Goal: Communication & Community: Answer question/provide support

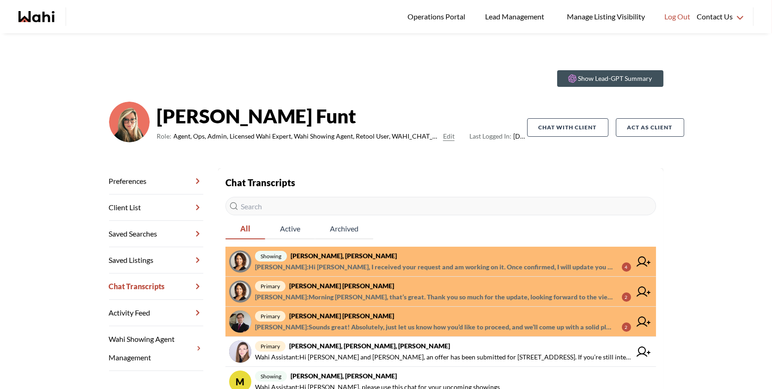
click at [442, 294] on span "[PERSON_NAME] : Morning [PERSON_NAME], that’s great. Thank you so much for the …" at bounding box center [434, 297] width 359 height 11
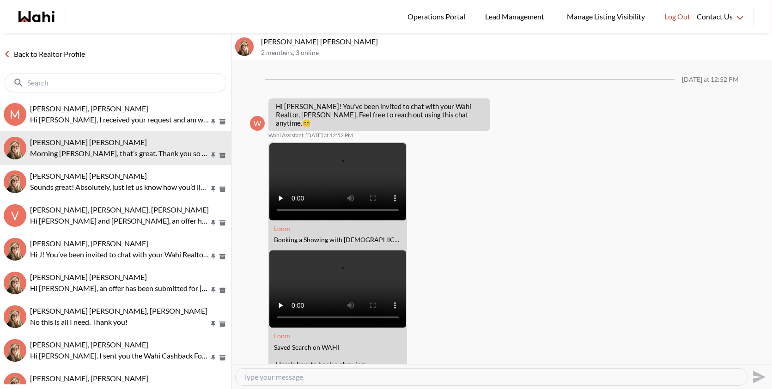
scroll to position [474, 0]
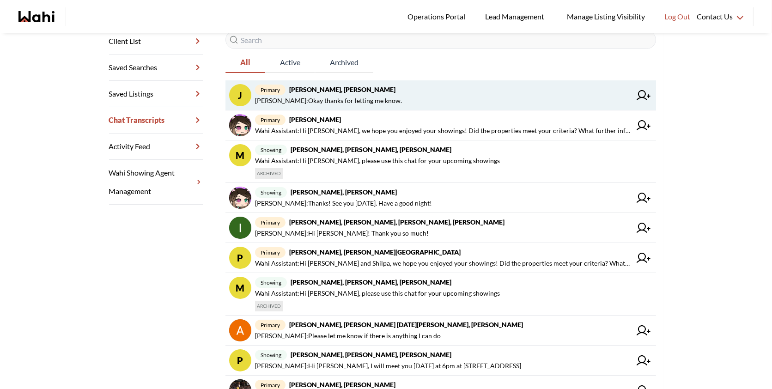
scroll to position [172, 0]
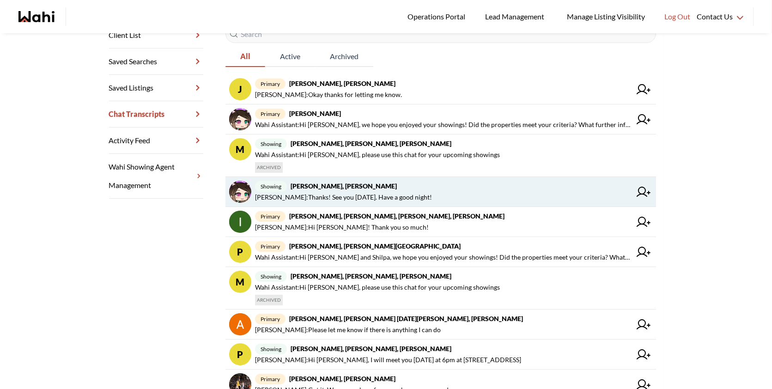
click at [377, 190] on span "showing liuhong chen, Alicia, Faraz" at bounding box center [443, 186] width 376 height 11
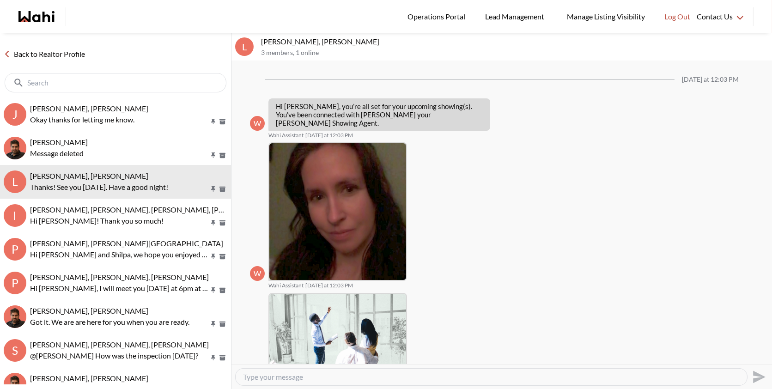
scroll to position [267, 0]
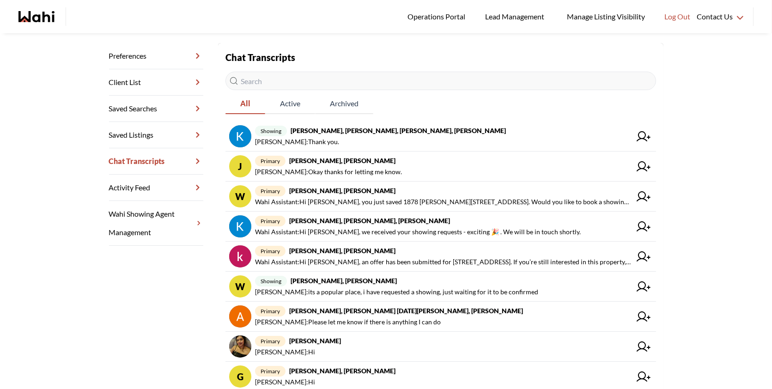
scroll to position [226, 0]
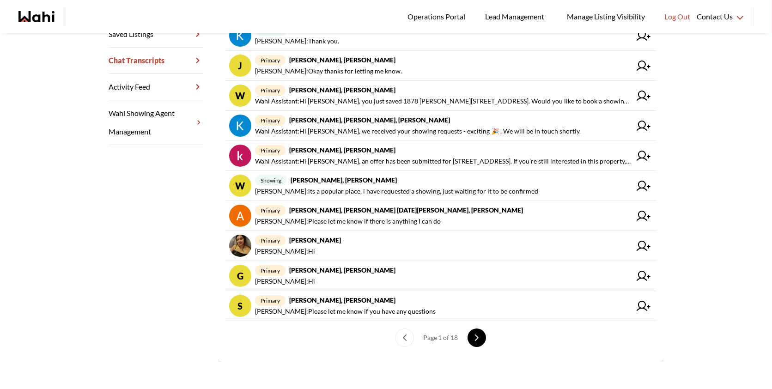
click at [475, 329] on button "next page" at bounding box center [477, 338] width 18 height 18
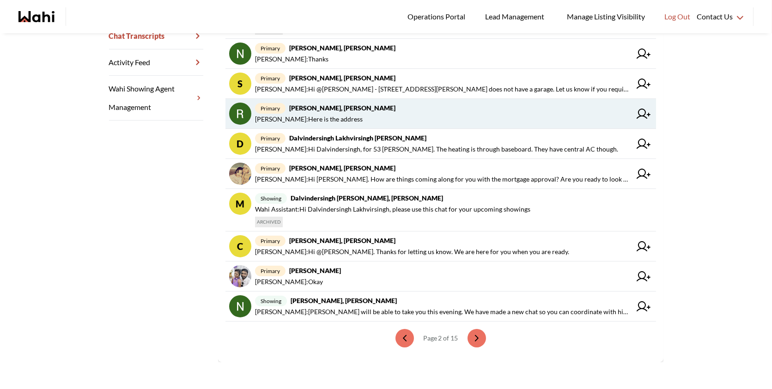
scroll to position [251, 0]
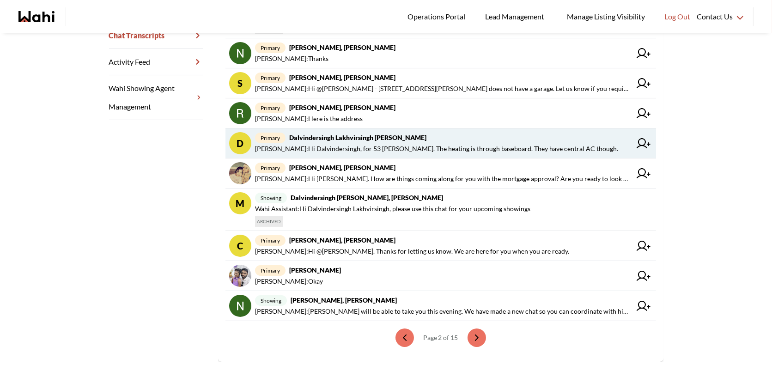
click at [390, 149] on span "Faraz Azam : Hi Dalvindersingh, for 53 woody vine. The heating is through baseb…" at bounding box center [436, 148] width 363 height 11
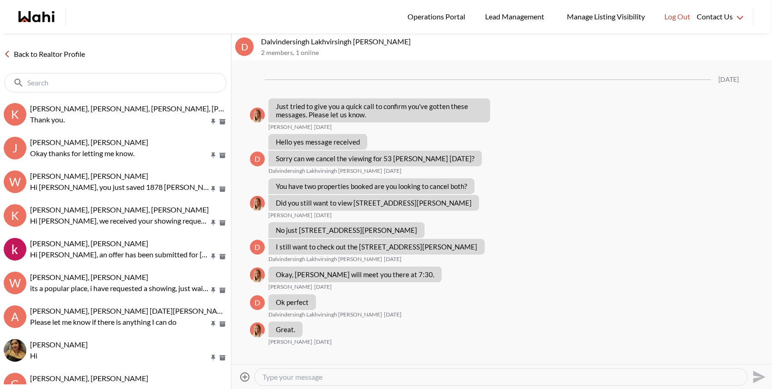
scroll to position [858, 0]
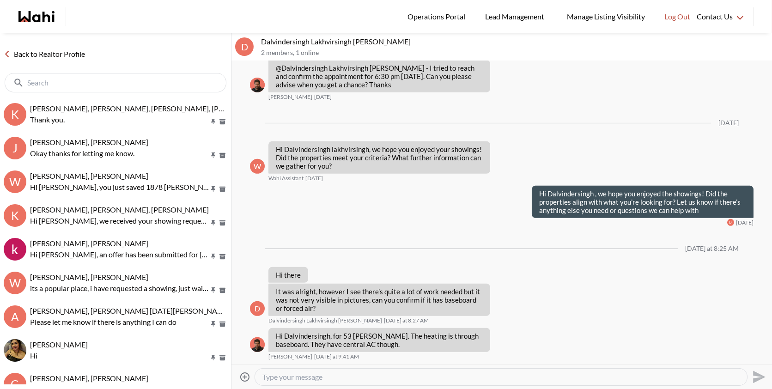
click at [314, 374] on textarea "Type your message" at bounding box center [500, 376] width 477 height 9
paste textarea "Just checking in to see how your home search is going. Is there a specific prop…"
click at [327, 375] on textarea "Hi Dalvindersingh, Just checking in to see how your home search is going. Is th…" at bounding box center [500, 376] width 477 height 9
click at [705, 375] on textarea "Hi Dalvindersingh, just checking in to see how your home search is going. Is th…" at bounding box center [500, 376] width 477 height 9
type textarea "Hi Dalvindersingh, just checking in to see how your home search is going. Is th…"
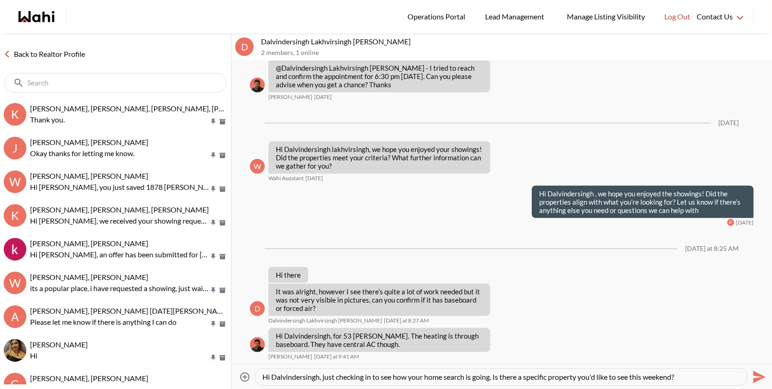
click at [756, 380] on icon "Send" at bounding box center [759, 377] width 12 height 12
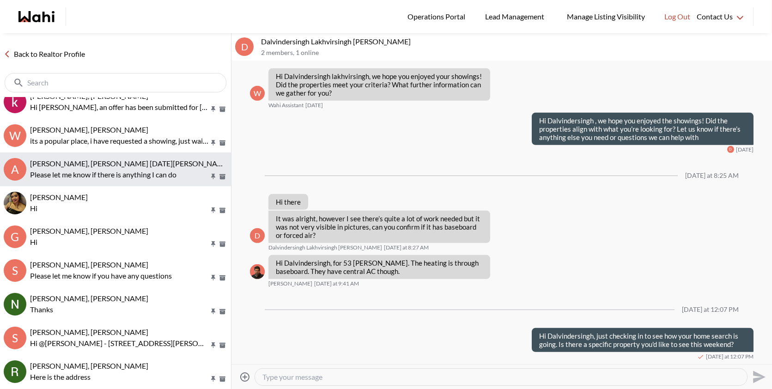
scroll to position [183, 0]
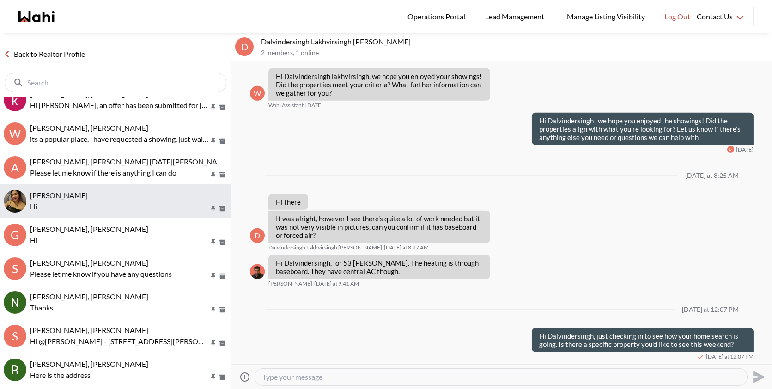
click at [76, 206] on p "Hi" at bounding box center [119, 206] width 179 height 11
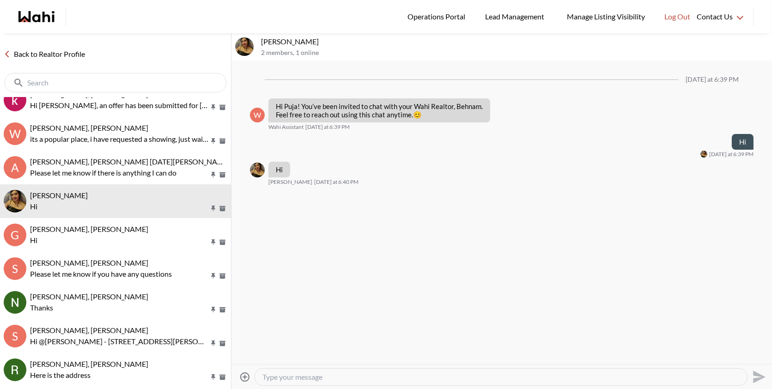
click at [297, 372] on div at bounding box center [501, 377] width 492 height 17
click at [299, 378] on textarea "Type your message" at bounding box center [500, 376] width 477 height 9
paste textarea "Just checking in to see how your home search is going. Is there a specific prop…"
click at [292, 376] on textarea "Hi Puja, Just checking in to see how your home search is going. Is there a spec…" at bounding box center [500, 376] width 477 height 9
click at [667, 378] on textarea "Hi Puja, just checking in to see how your home search is going. Is there a spec…" at bounding box center [500, 376] width 477 height 9
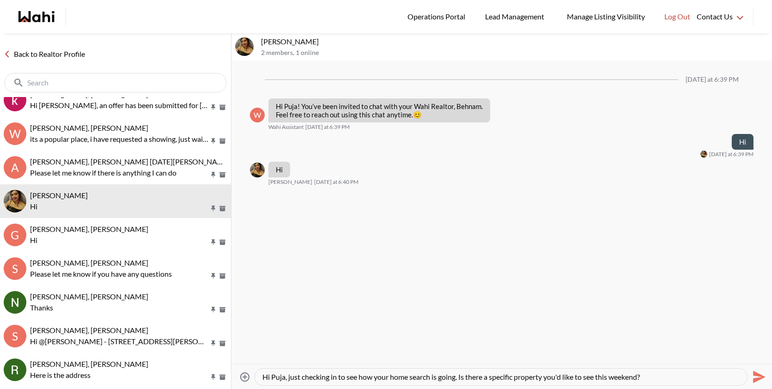
type textarea "Hi Puja, just checking in to see how your home search is going. Is there a spec…"
click at [760, 373] on icon "Send" at bounding box center [758, 377] width 15 height 15
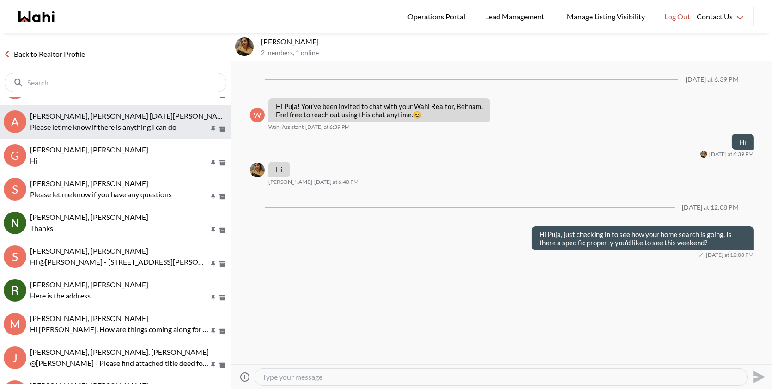
scroll to position [264, 0]
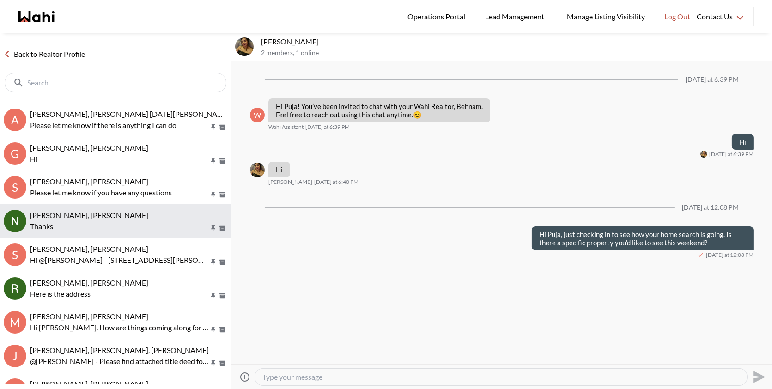
click at [81, 221] on p "Thanks" at bounding box center [119, 226] width 179 height 11
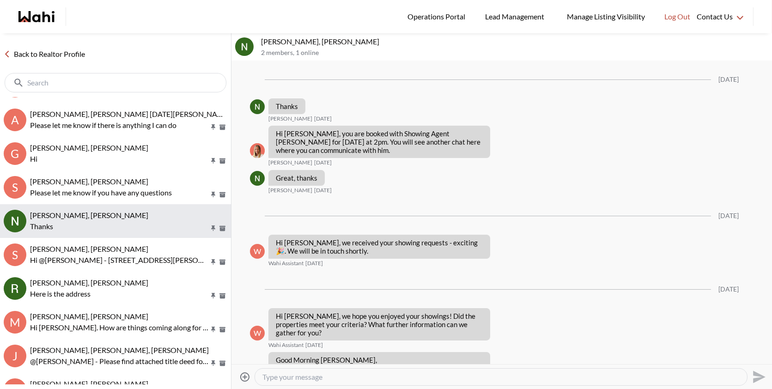
scroll to position [1354, 0]
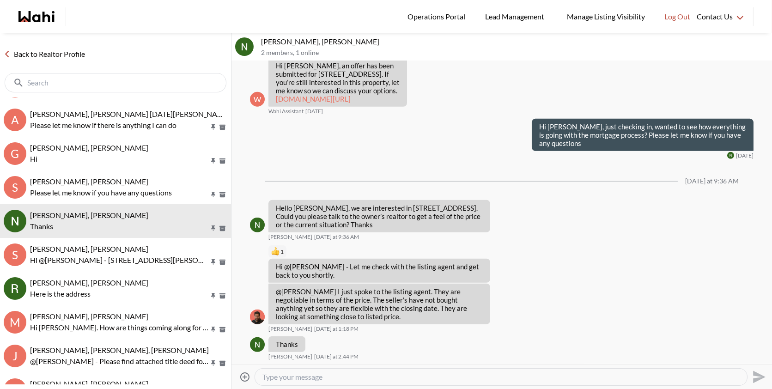
click at [321, 374] on textarea "Type your message" at bounding box center [500, 376] width 477 height 9
paste textarea "Just checking in to see how your home search is going. Is there a specific prop…"
click at [295, 376] on textarea "Hi Nidhi, Just checking in to see how your home search is going. Is there a spe…" at bounding box center [500, 376] width 477 height 9
type textarea "Hi [PERSON_NAME], just checking in to see how your home search is going. Is the…"
click at [758, 378] on icon "Send" at bounding box center [759, 377] width 12 height 12
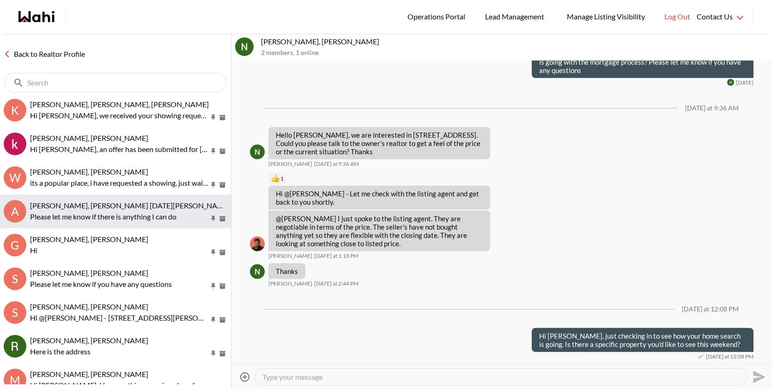
scroll to position [208, 0]
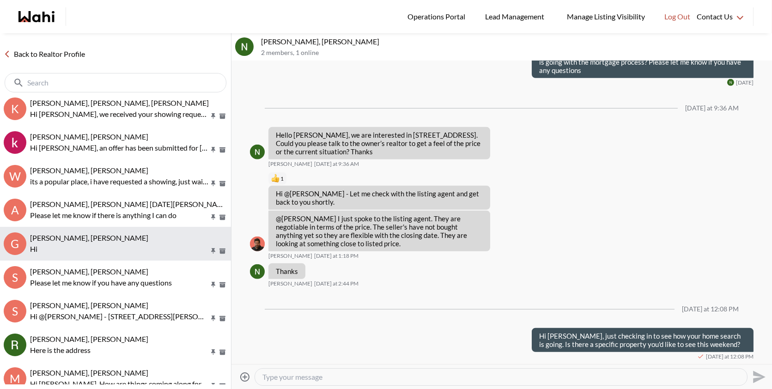
click at [100, 241] on span "George James, Behnam" at bounding box center [89, 237] width 118 height 9
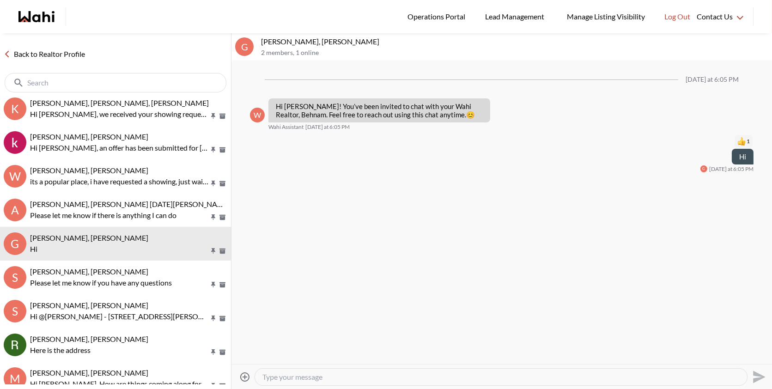
click at [288, 372] on textarea "Type your message" at bounding box center [500, 376] width 477 height 9
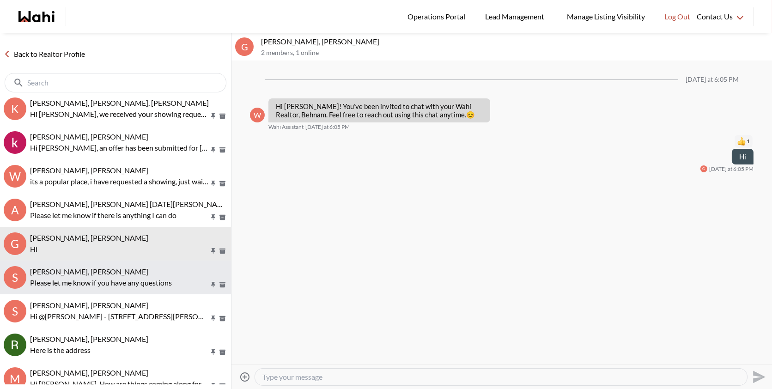
click at [114, 290] on button "S Suzie Persaud, Behnam Please let me know if you have any questions" at bounding box center [115, 278] width 231 height 34
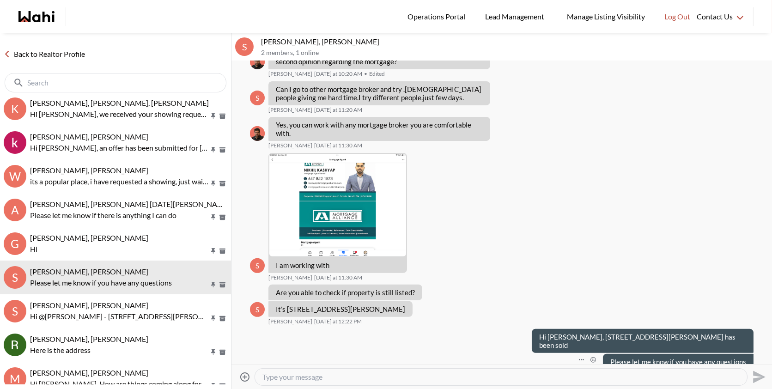
scroll to position [739, 0]
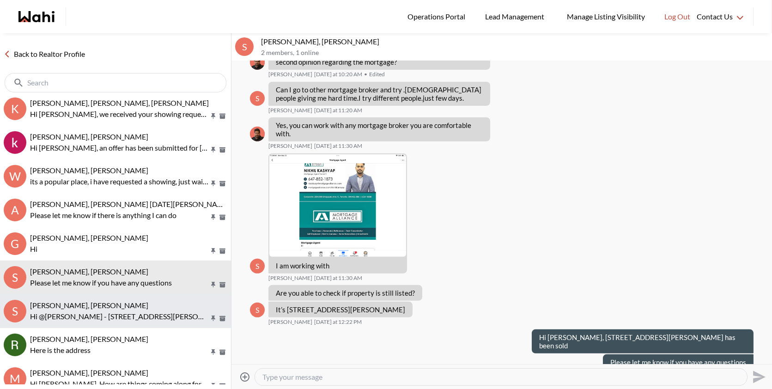
click at [124, 311] on p "Hi @Shireen Sookdeo - 536 King St E, Oshawa, Ontario does not have a garage. Le…" at bounding box center [119, 316] width 179 height 11
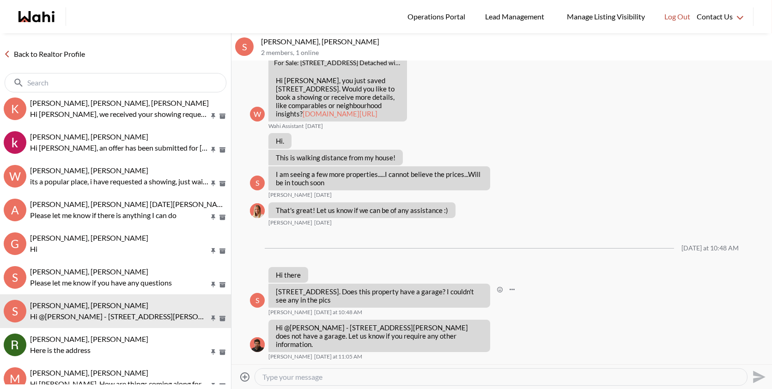
scroll to position [187, 0]
click at [286, 378] on textarea "Type your message" at bounding box center [500, 376] width 477 height 9
paste textarea "Just wanted to check in on your home search. Are there any properties you'd lik…"
click at [303, 377] on textarea "Hi Shireen, Just wanted to check in on your home search. Are there any properti…" at bounding box center [500, 376] width 477 height 9
type textarea "Hi Shireen, just wanted to check in on your home search. Are there any properti…"
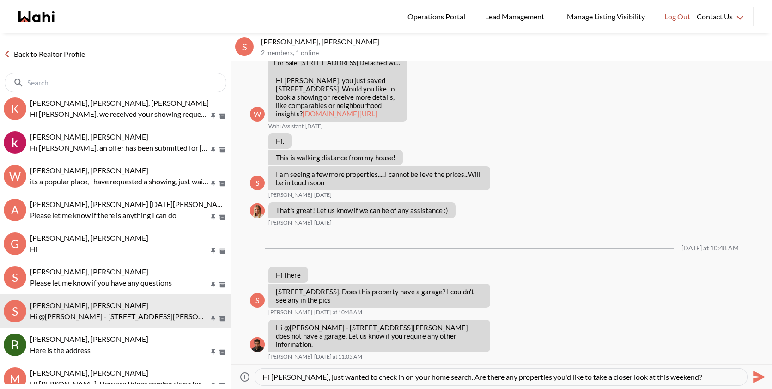
click at [759, 374] on icon "Send" at bounding box center [759, 377] width 12 height 12
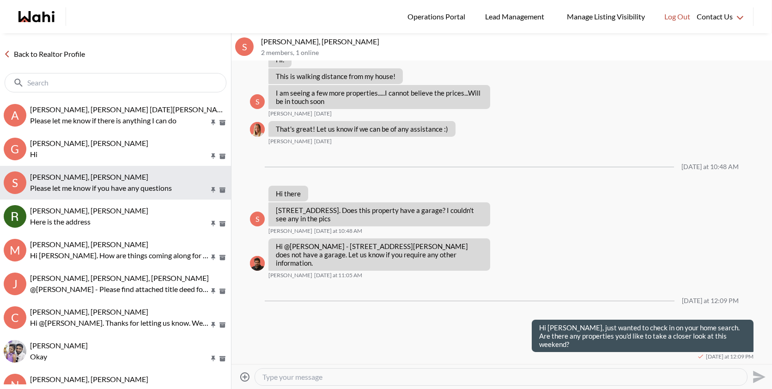
scroll to position [338, 0]
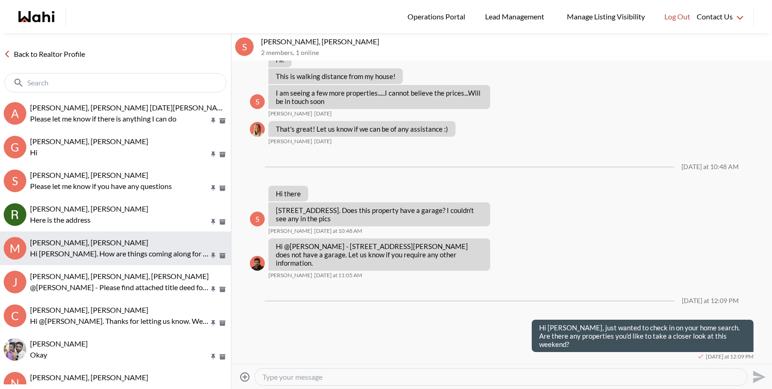
click at [98, 256] on p "Hi Mirna. How are things coming along for you with the mortgage approval? Are y…" at bounding box center [119, 253] width 179 height 11
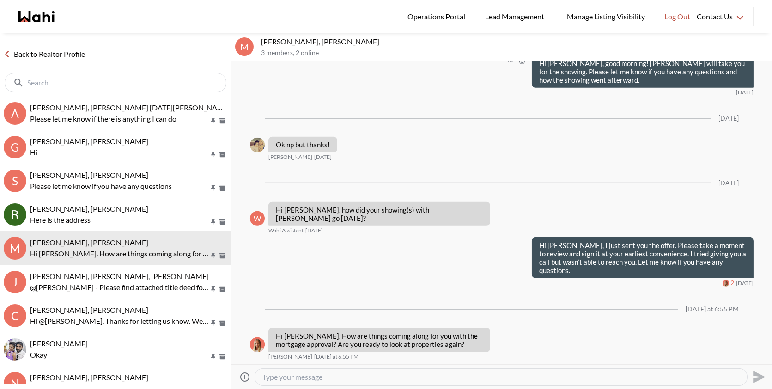
scroll to position [1466, 0]
click at [276, 378] on textarea "Type your message" at bounding box center [500, 376] width 477 height 9
paste textarea "Hi Mirna, I tried giving you a call earlier but wasn’t able to reach you. I jus…"
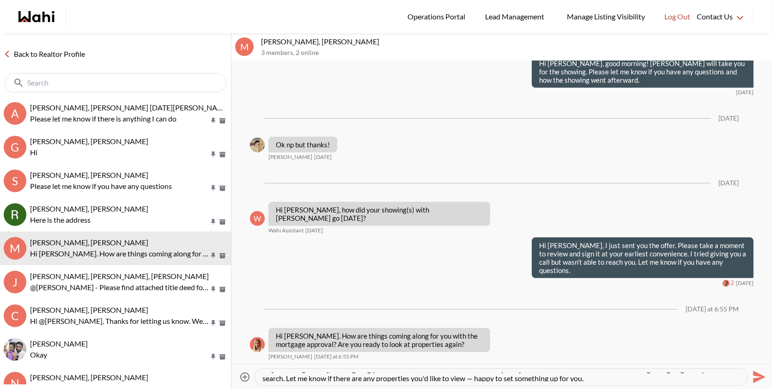
scroll to position [9, 0]
click at [441, 375] on textarea "Hi Mirna, I tried giving you a call earlier but wasn’t able to reach you. I jus…" at bounding box center [500, 376] width 477 height 9
click at [577, 380] on textarea "Hi Mirna, I tried giving you a call earlier but wasn’t able to reach you. I jus…" at bounding box center [500, 376] width 477 height 9
type textarea "Hi Mirna, I tried giving you a call earlier but wasn’t able to reach you. I jus…"
click at [764, 378] on icon "Send" at bounding box center [758, 377] width 15 height 15
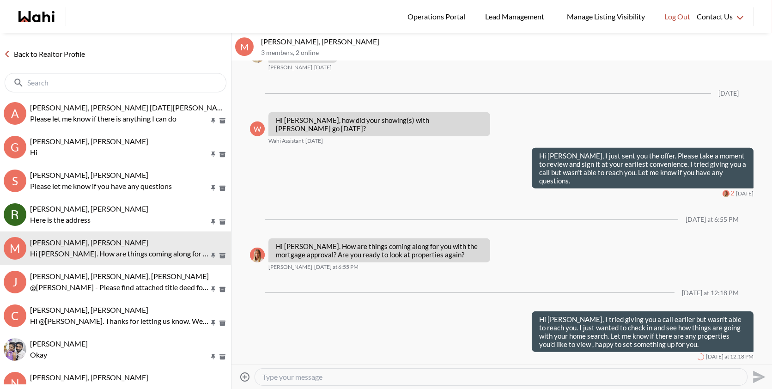
scroll to position [0, 0]
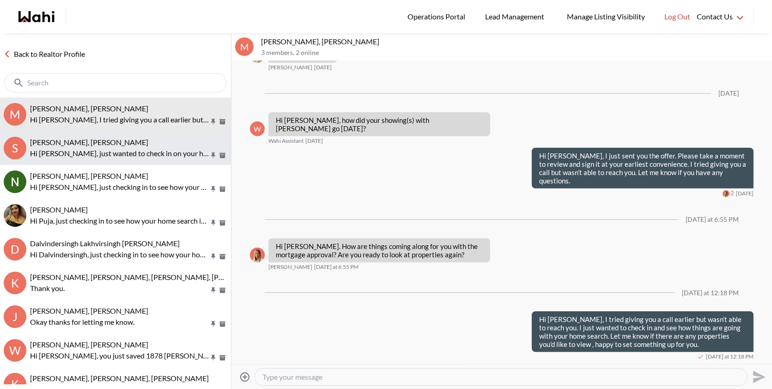
click at [89, 140] on span "[PERSON_NAME], [PERSON_NAME]" at bounding box center [89, 142] width 118 height 9
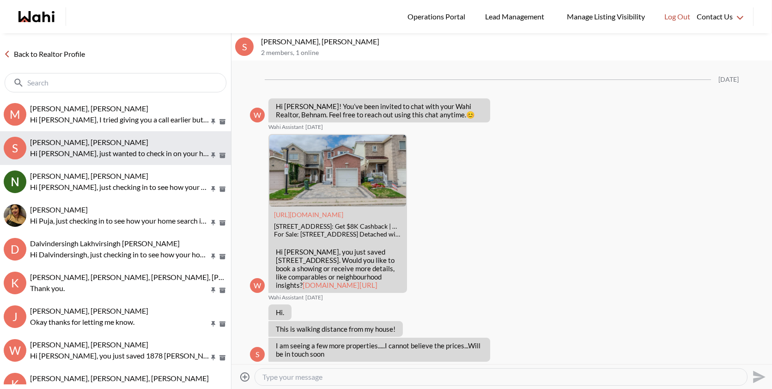
scroll to position [260, 0]
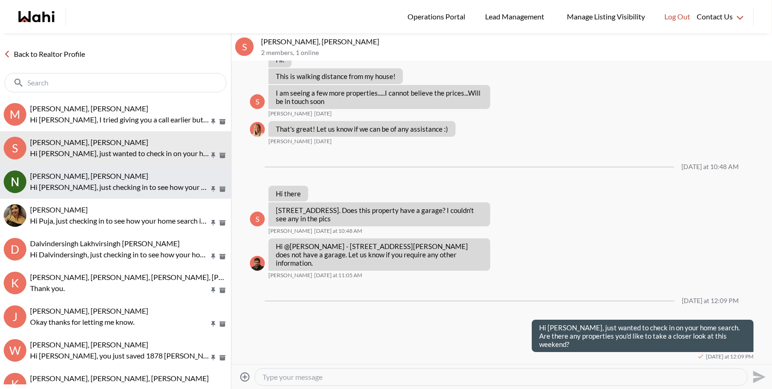
click at [75, 176] on span "Nidhi Singh, Behnam" at bounding box center [89, 175] width 118 height 9
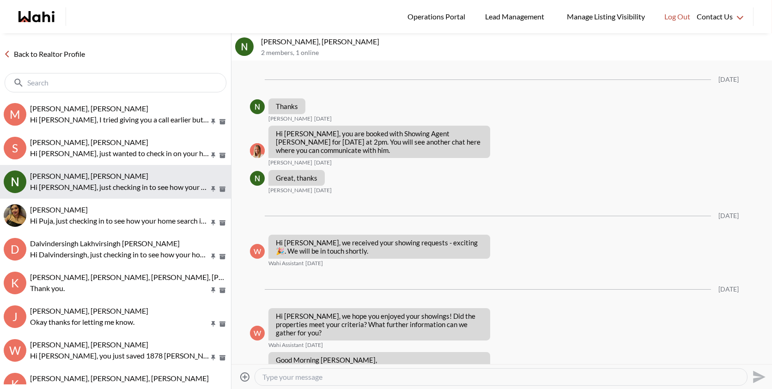
scroll to position [1427, 0]
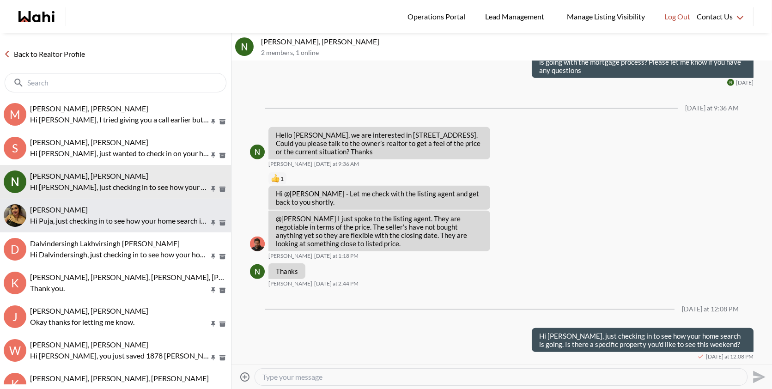
click at [95, 231] on button "Puja Mandal, Behnam Hi Puja, just checking in to see how your home search is go…" at bounding box center [115, 216] width 231 height 34
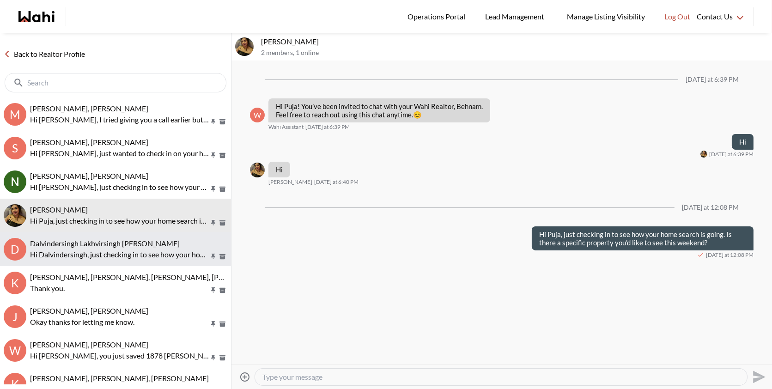
click at [96, 258] on p "Hi Dalvindersingh, just checking in to see how your home search is going. Is th…" at bounding box center [119, 254] width 179 height 11
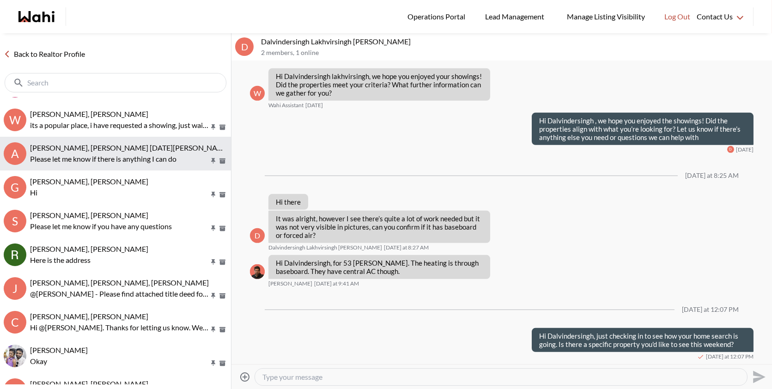
scroll to position [362, 0]
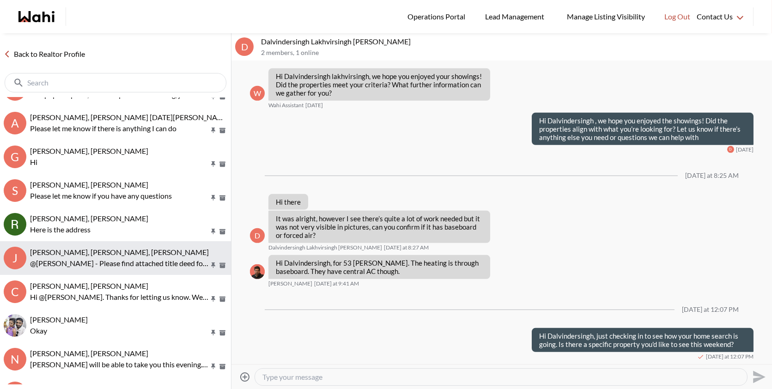
click at [80, 261] on p "@Josh Hortaleza - Please find attached title deed for the parking spots for you…" at bounding box center [119, 263] width 179 height 11
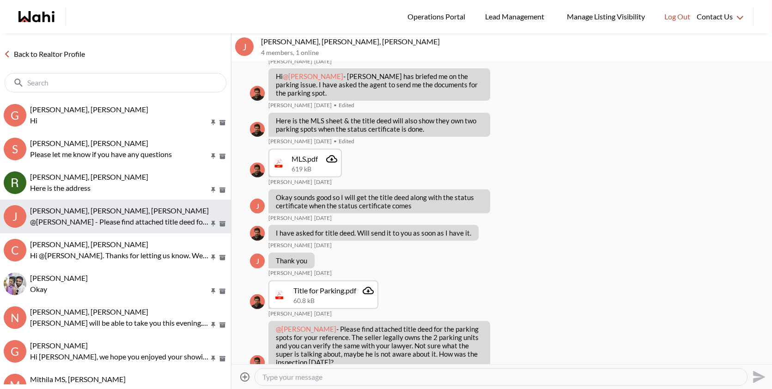
scroll to position [404, 0]
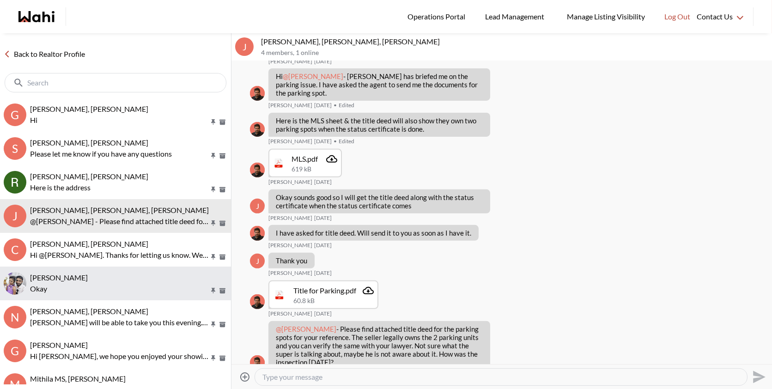
click at [66, 287] on p "Okay" at bounding box center [119, 288] width 179 height 11
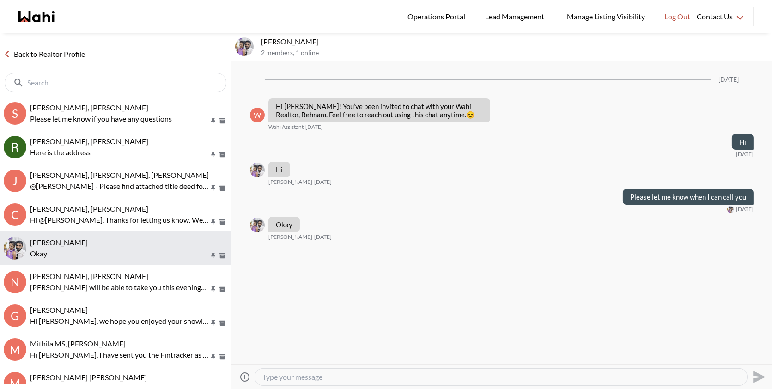
scroll to position [444, 0]
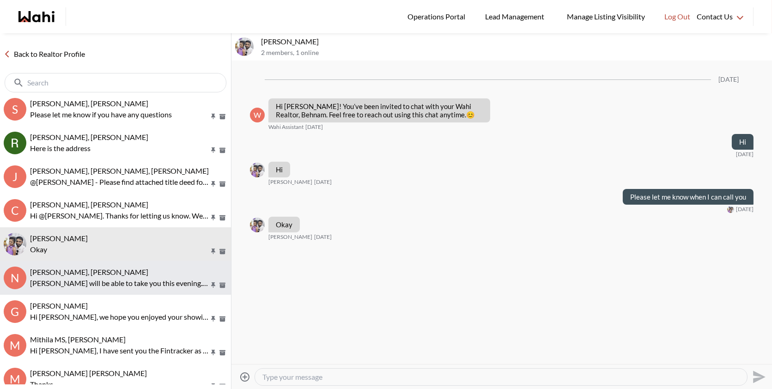
click at [51, 276] on div "[PERSON_NAME], [PERSON_NAME]" at bounding box center [128, 272] width 197 height 9
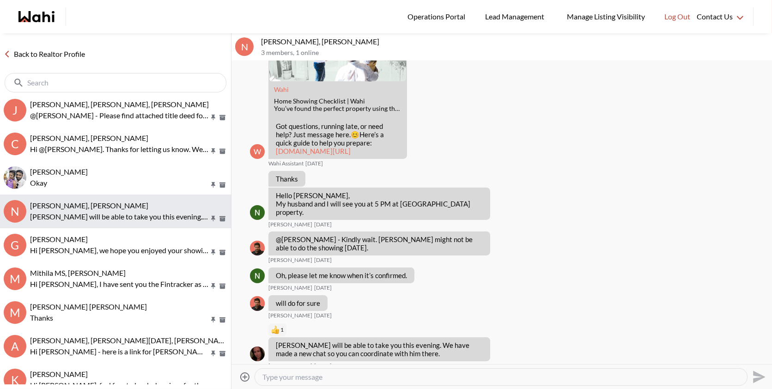
scroll to position [511, 0]
click at [79, 268] on span "Mithila MS, [PERSON_NAME]" at bounding box center [78, 272] width 96 height 9
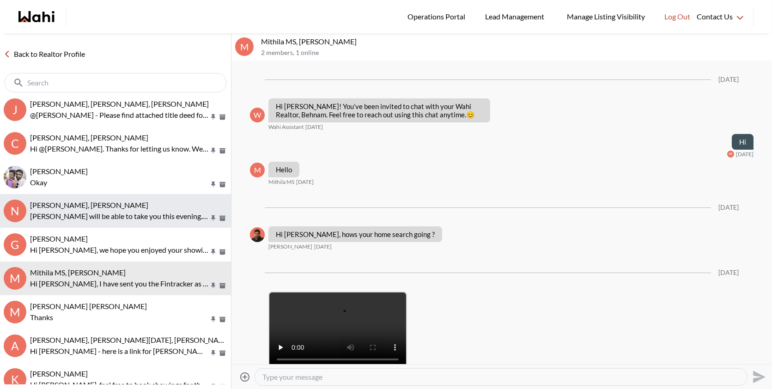
scroll to position [114, 0]
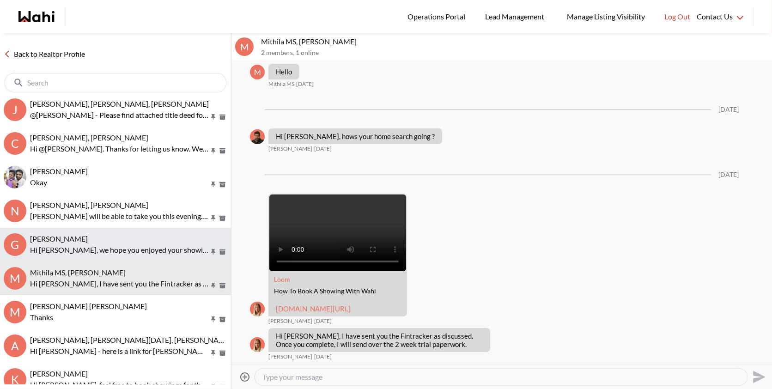
click at [88, 241] on span "Gaurav Sachdeva, Behnam" at bounding box center [59, 238] width 58 height 9
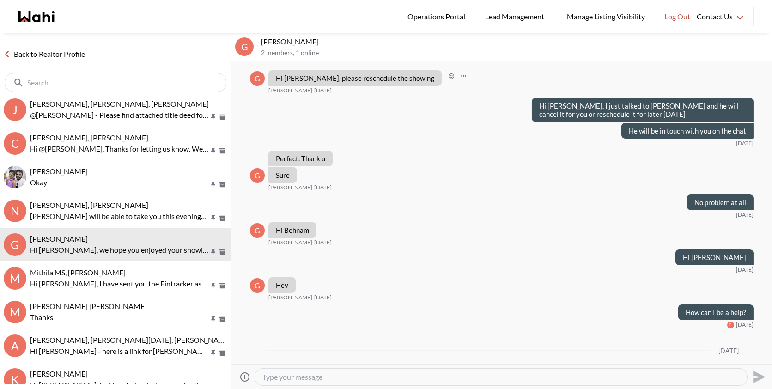
scroll to position [436, 0]
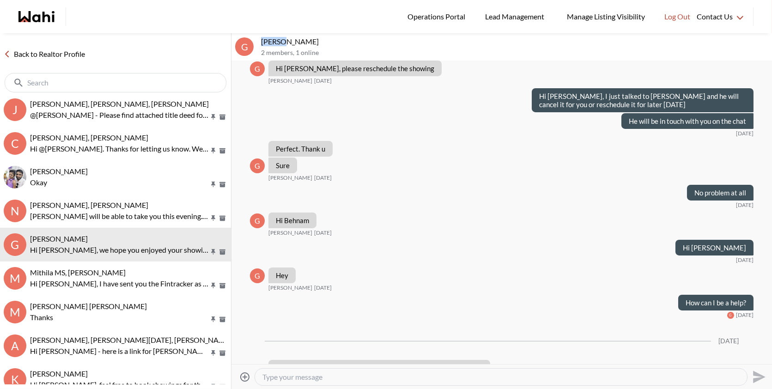
drag, startPoint x: 285, startPoint y: 39, endPoint x: 261, endPoint y: 39, distance: 24.0
click at [261, 39] on p "Gaurav Sachdeva, Behnam" at bounding box center [514, 41] width 507 height 9
copy p "Gaurav"
click at [296, 376] on textarea "Type your message" at bounding box center [500, 376] width 477 height 9
paste textarea "Hi Gaurav, just following up to see how things are going with your home search.…"
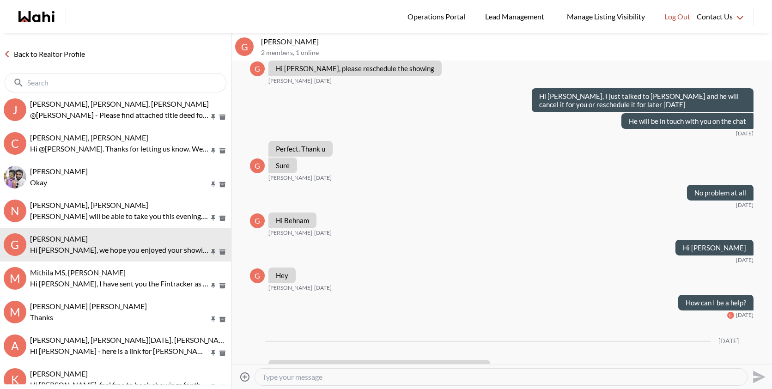
type textarea "Hi Gaurav, just following up to see how things are going with your home search.…"
click at [754, 378] on icon "Send" at bounding box center [758, 377] width 15 height 15
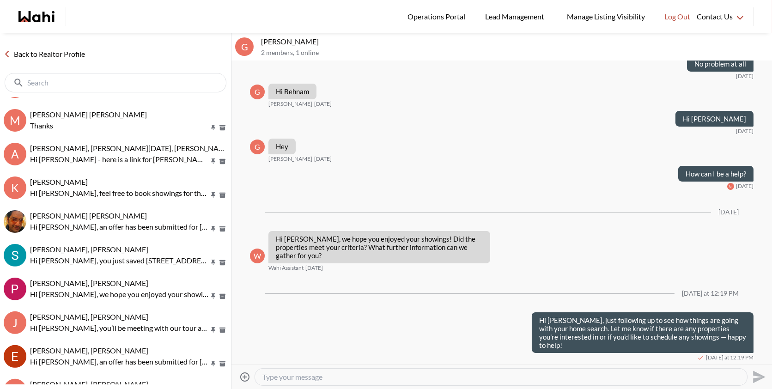
scroll to position [754, 0]
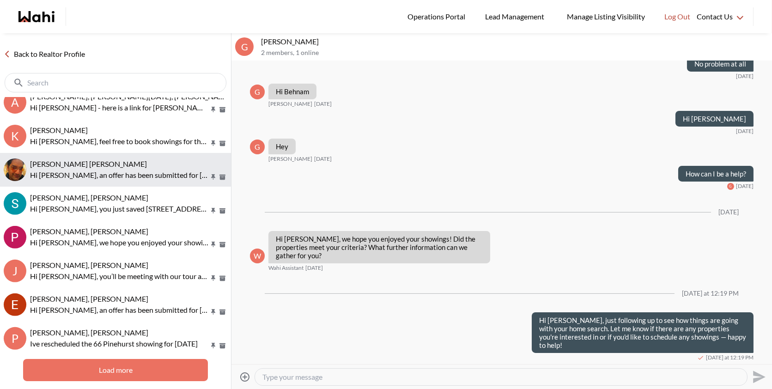
click at [86, 167] on span "Syed Sayeed Uddin, Behnam" at bounding box center [88, 163] width 117 height 9
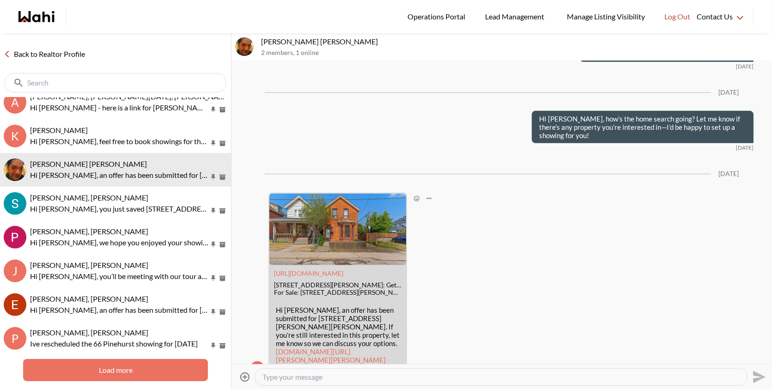
scroll to position [1159, 0]
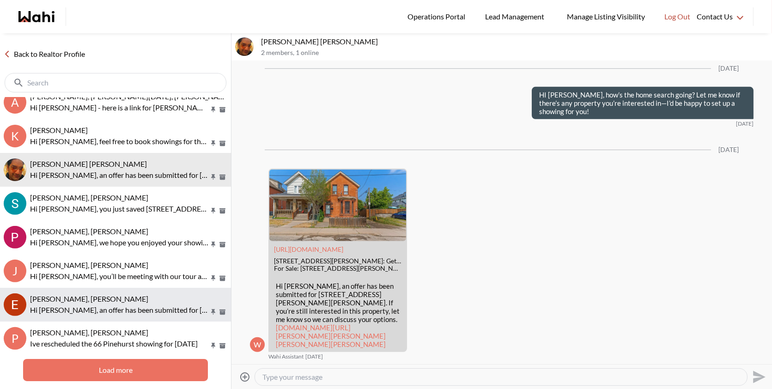
click at [60, 307] on p "Hi Erik, an offer has been submitted for 4011 Brickstone Mews #2806, Mississaug…" at bounding box center [119, 310] width 179 height 11
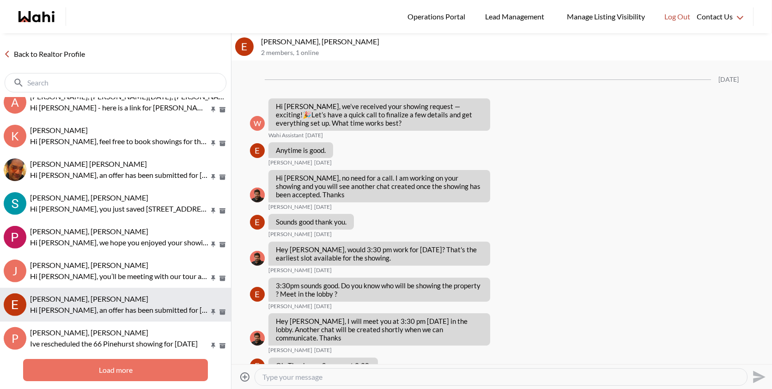
scroll to position [1143, 0]
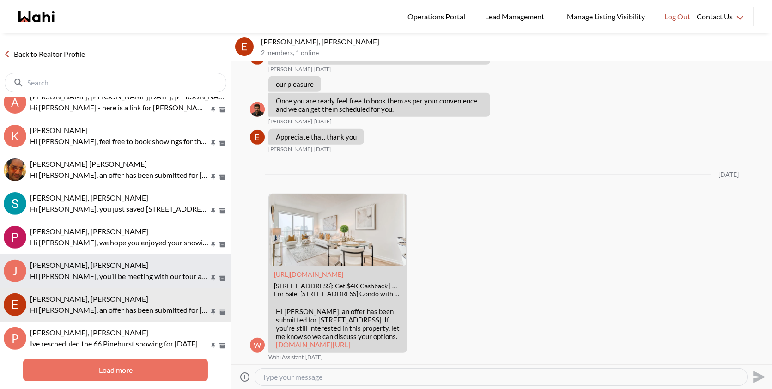
click at [78, 267] on span "Josh Hortaleza, Paul, Behnam" at bounding box center [89, 265] width 118 height 9
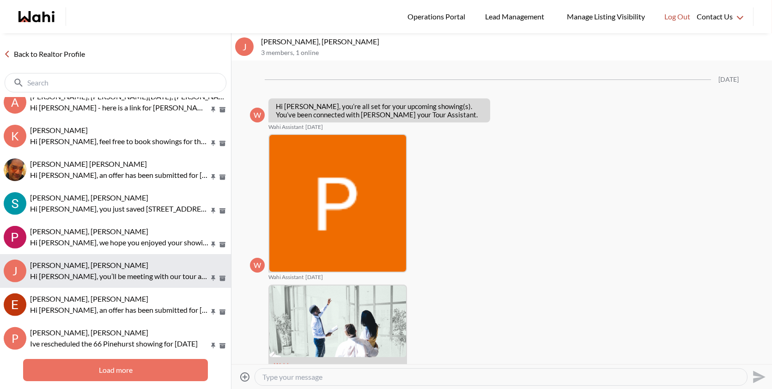
scroll to position [789, 0]
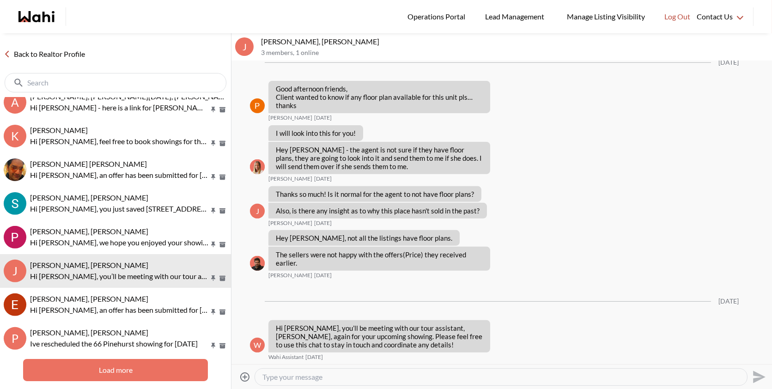
click at [80, 371] on button "Load more" at bounding box center [115, 370] width 185 height 22
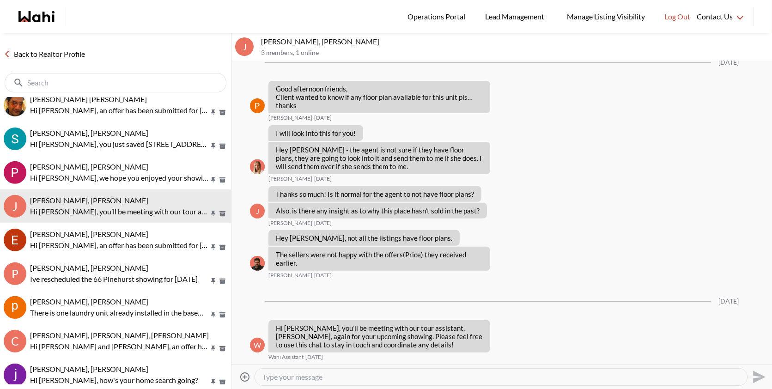
scroll to position [823, 0]
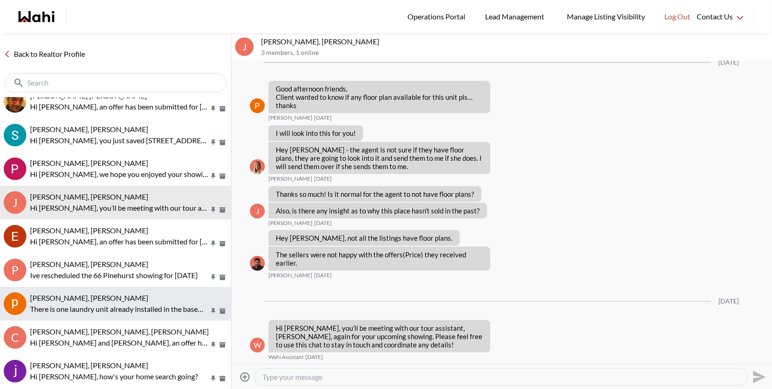
click at [100, 311] on p "There is one laundry unit already installed in the basement, and there’s space …" at bounding box center [119, 309] width 179 height 11
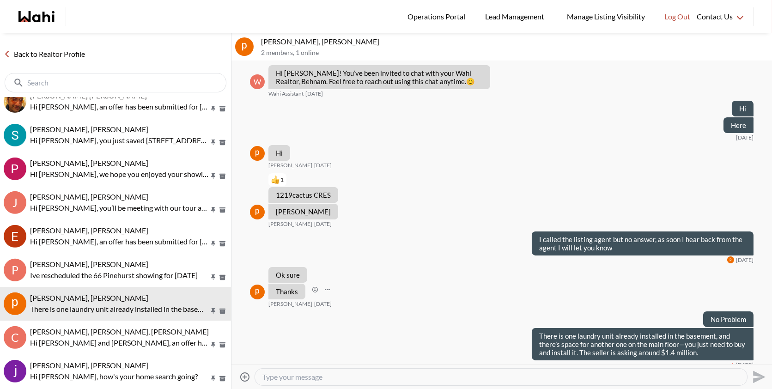
scroll to position [40, 0]
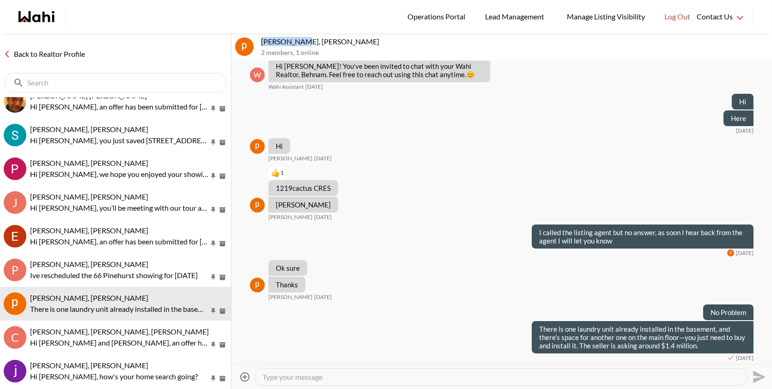
drag, startPoint x: 299, startPoint y: 40, endPoint x: 260, endPoint y: 40, distance: 39.3
click at [260, 40] on div "pushpinder kaur, Behnam 2 members , 1 online" at bounding box center [502, 47] width 541 height 28
copy p "pushpinder"
click at [302, 379] on textarea "Type your message" at bounding box center [500, 376] width 477 height 9
paste textarea "Hi [PERSON_NAME], just checking in to see how your home search is coming along.…"
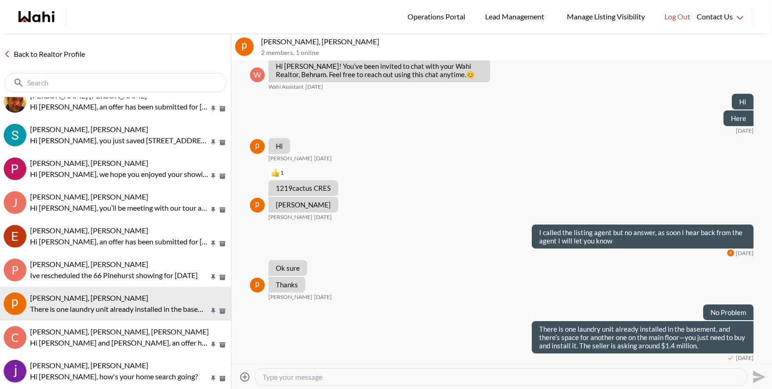
type textarea "Hi [PERSON_NAME], just checking in to see how your home search is coming along.…"
click at [762, 378] on icon "Send" at bounding box center [759, 377] width 12 height 12
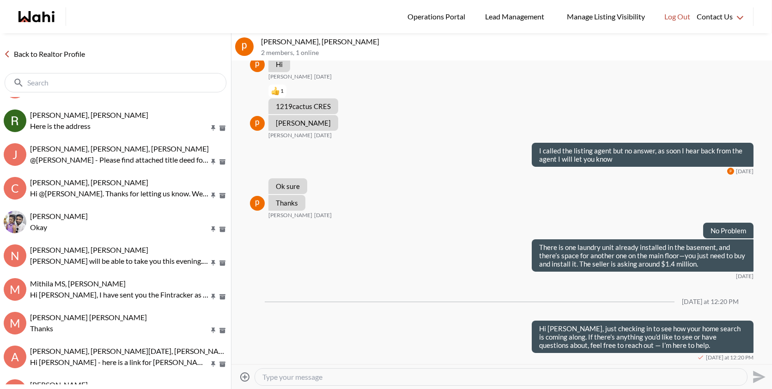
scroll to position [556, 0]
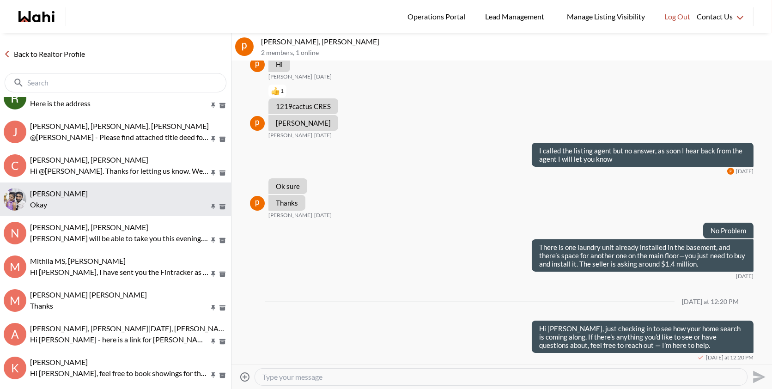
click at [93, 210] on button "Antonycharles Anthonipillai, Behnam Okay" at bounding box center [115, 200] width 231 height 34
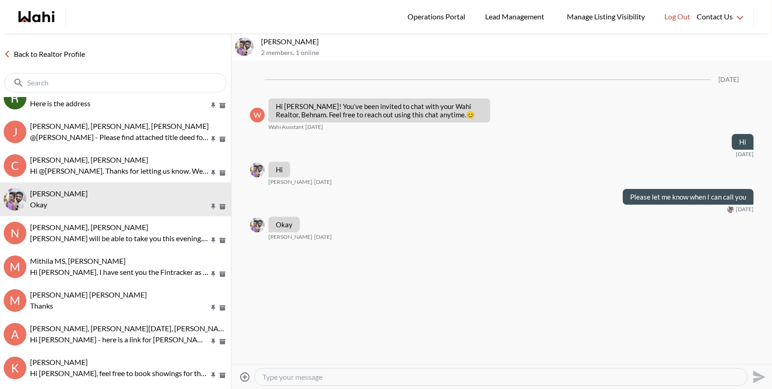
drag, startPoint x: 310, startPoint y: 40, endPoint x: 260, endPoint y: 39, distance: 49.5
click at [260, 39] on div "Antonycharles Anthonipillai, Behnam 2 members , 1 online" at bounding box center [502, 47] width 541 height 28
copy p "Antonycharles"
click at [313, 377] on textarea "Type your message" at bounding box center [500, 376] width 477 height 9
paste textarea "Hi [PERSON_NAME], wanted to touch base and see how your home search is progress…"
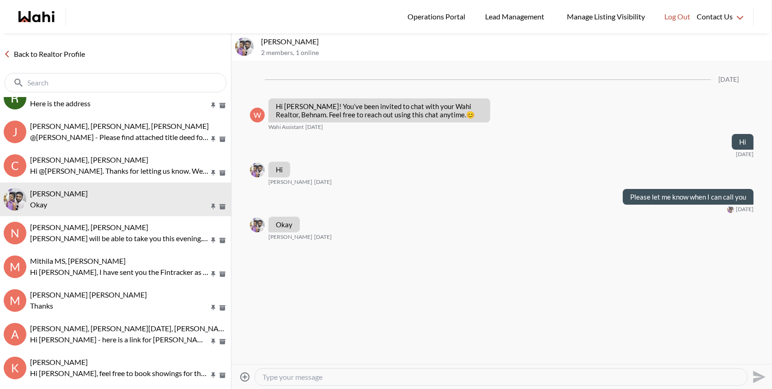
type textarea "Hi [PERSON_NAME], wanted to touch base and see how your home search is progress…"
click at [755, 374] on icon "Send" at bounding box center [759, 377] width 12 height 12
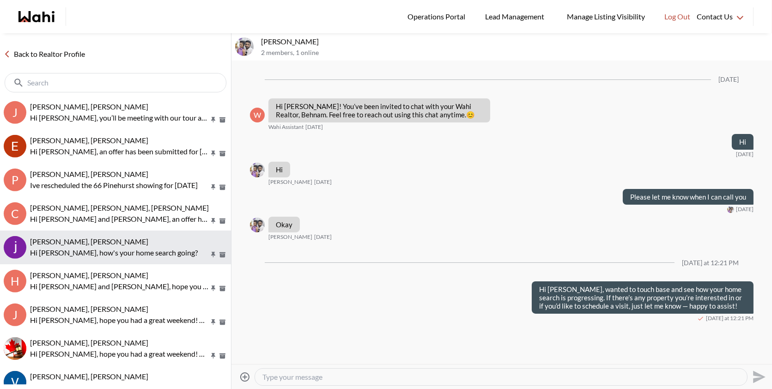
scroll to position [948, 0]
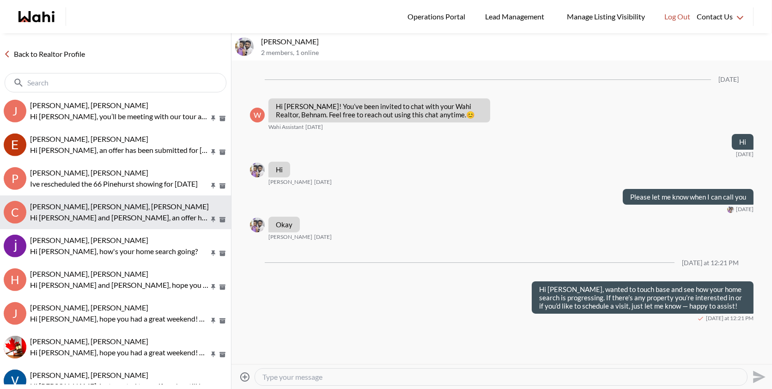
click at [83, 212] on p "Hi Chandra and Divya, an offer has been submitted for 1150 Charlton Way, Milton…" at bounding box center [119, 217] width 179 height 11
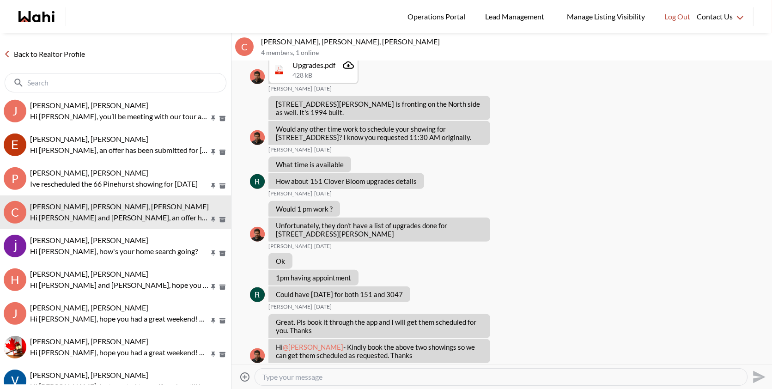
scroll to position [1274, 0]
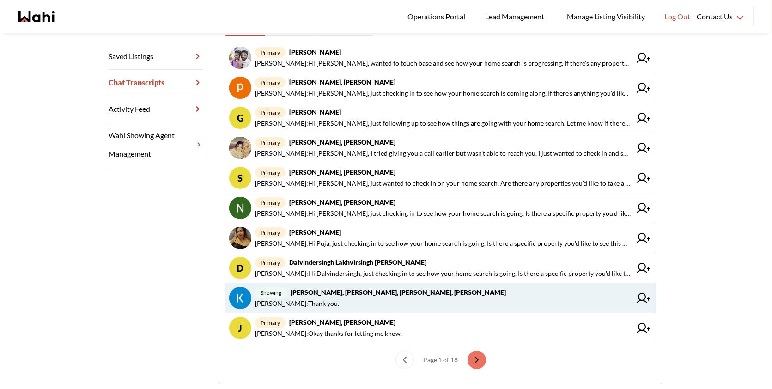
scroll to position [226, 0]
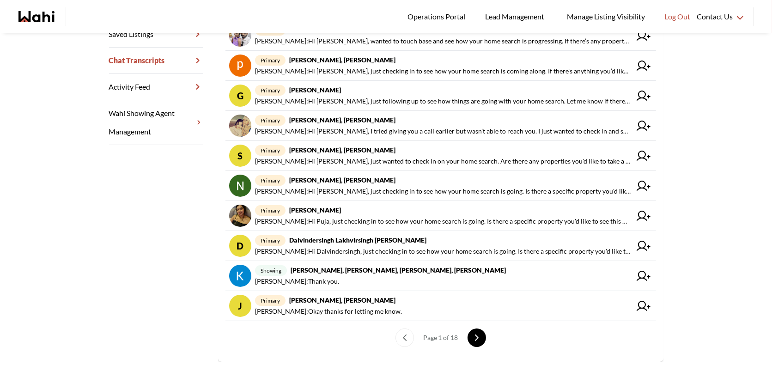
click at [481, 342] on button "next page" at bounding box center [477, 338] width 18 height 18
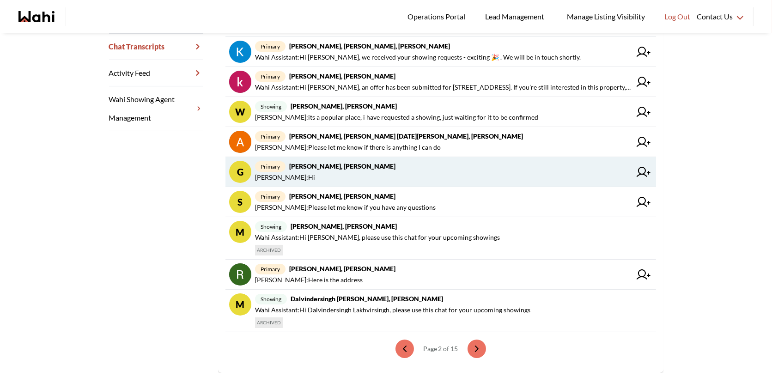
scroll to position [246, 0]
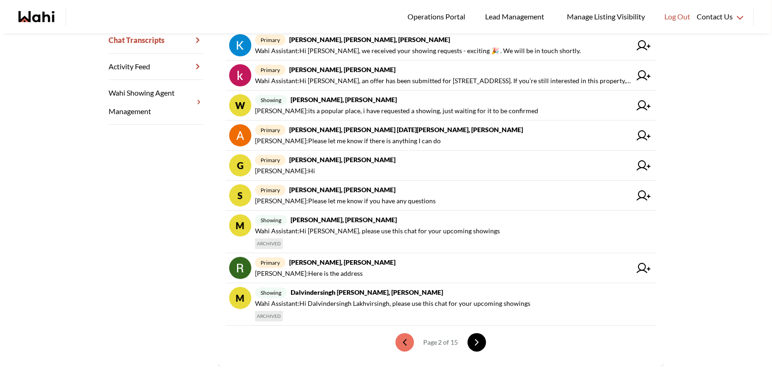
click at [479, 339] on icon "next page" at bounding box center [477, 342] width 6 height 6
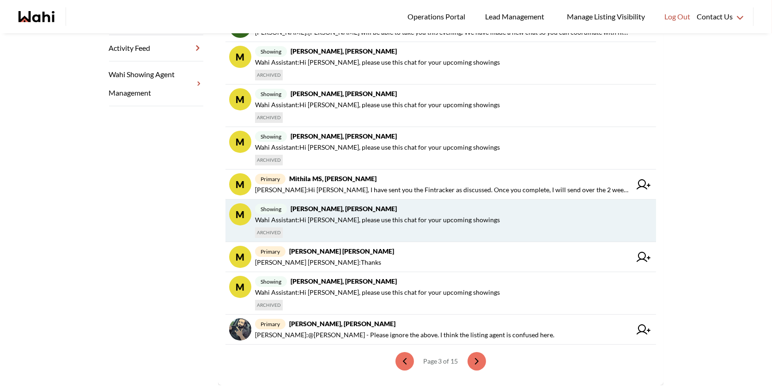
scroll to position [271, 0]
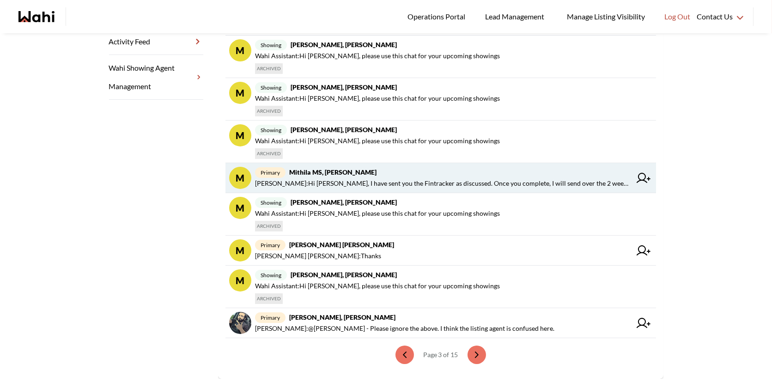
click at [413, 186] on span "Michelle Ryckman : Hi Mithila, I have sent you the Fintracker as discussed. Onc…" at bounding box center [443, 183] width 376 height 11
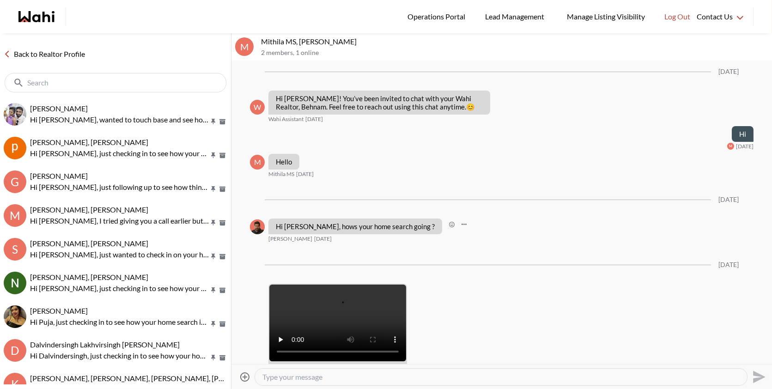
scroll to position [114, 0]
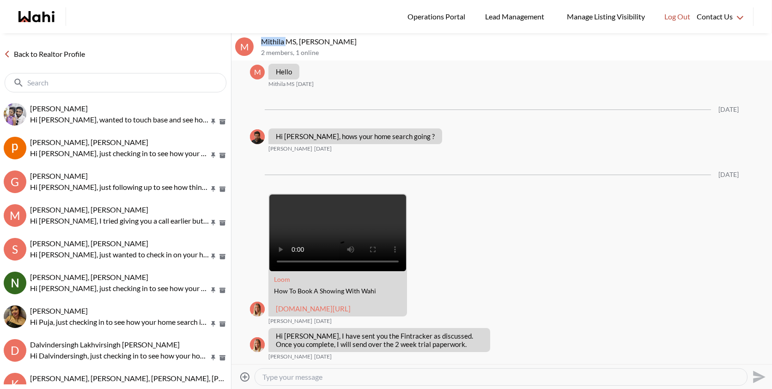
drag, startPoint x: 286, startPoint y: 41, endPoint x: 249, endPoint y: 39, distance: 37.0
click at [249, 39] on div "M Mithila MS, Behnam 2 members , 1 online" at bounding box center [502, 47] width 541 height 28
copy div "Mithila"
click at [305, 377] on textarea "Type your message" at bounding box center [500, 376] width 477 height 9
paste textarea "Hi Mithila, I wanted to follow up and see how your home search is coming along.…"
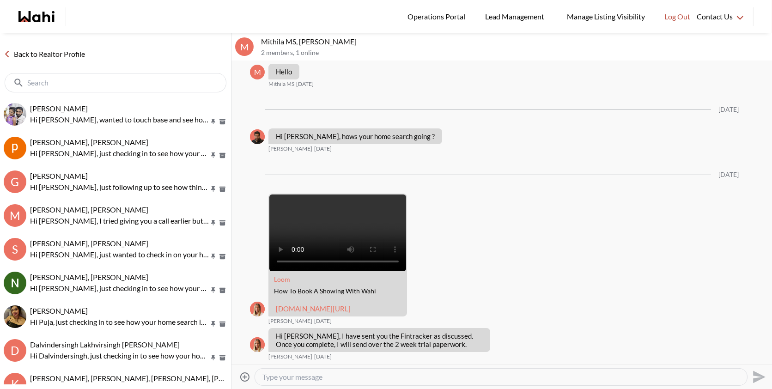
type textarea "Hi Mithila, I wanted to follow up and see how your home search is coming along.…"
click at [758, 382] on icon "Send" at bounding box center [758, 377] width 15 height 15
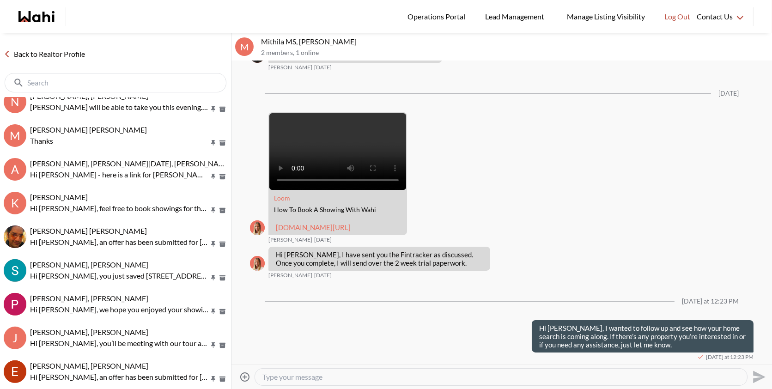
scroll to position [754, 0]
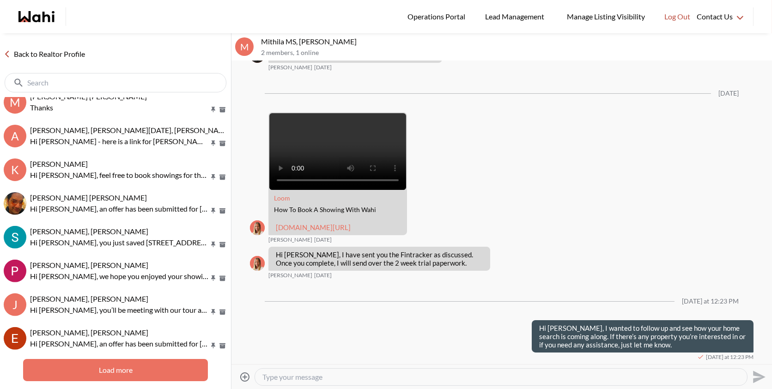
click at [118, 366] on button "Load more" at bounding box center [115, 370] width 185 height 22
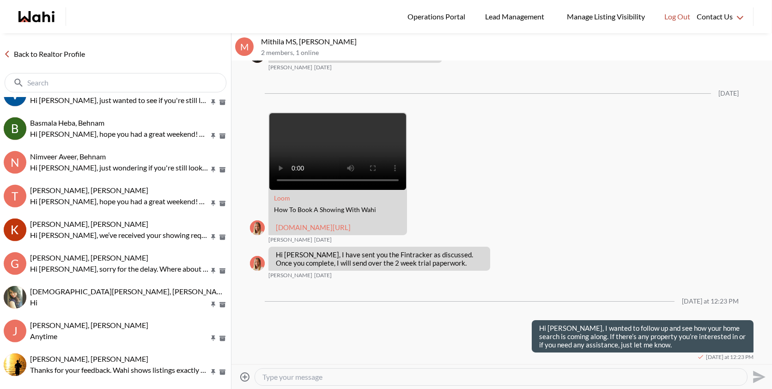
scroll to position [1234, 0]
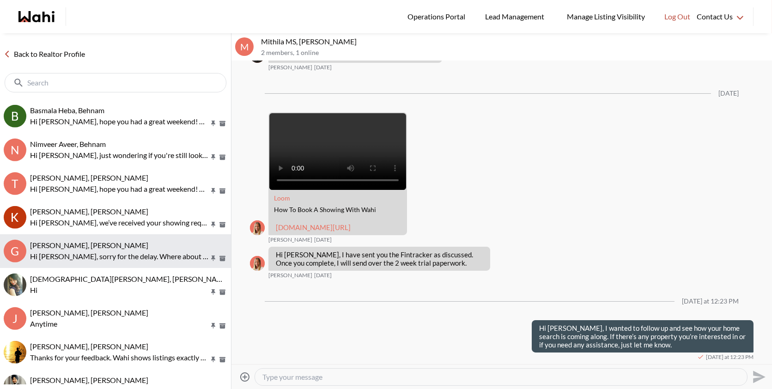
click at [113, 253] on p "Hi Gordon, sorry for the delay. Where about are you looking ? What's our budget…" at bounding box center [119, 256] width 179 height 11
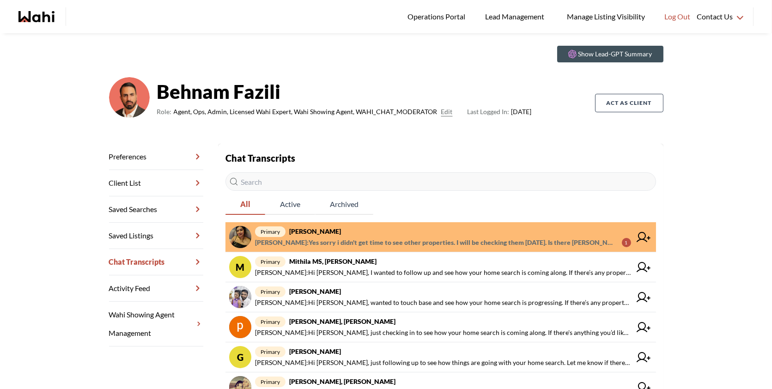
scroll to position [25, 0]
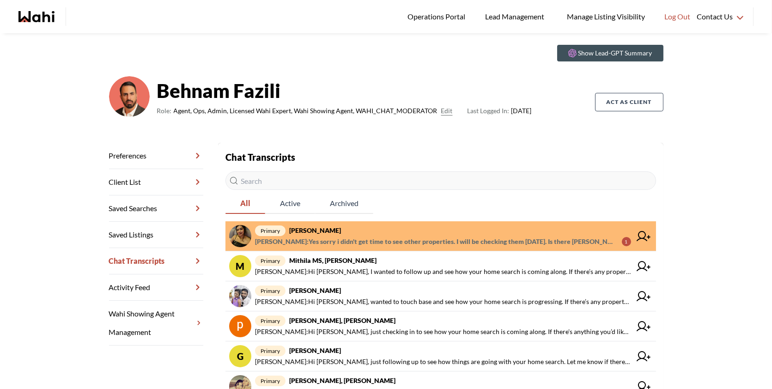
click at [406, 233] on span "primary Puja [PERSON_NAME]" at bounding box center [443, 230] width 376 height 11
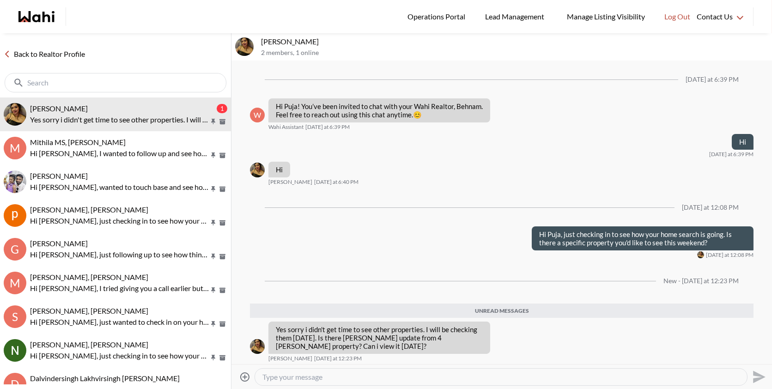
scroll to position [1, 0]
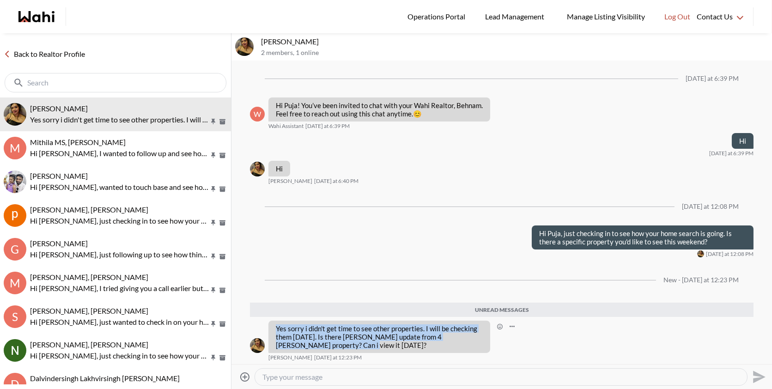
drag, startPoint x: 317, startPoint y: 344, endPoint x: 277, endPoint y: 327, distance: 43.1
click at [277, 327] on p "Yes sorry i didn't get time to see other properties. I will be checking them to…" at bounding box center [379, 336] width 207 height 25
copy p "Yes sorry i didn't get time to see other properties. I will be checking them to…"
click at [301, 377] on textarea "Type your message" at bounding box center [500, 376] width 477 height 9
paste textarea "No worries at all! And yes, absolutely—you can view the 4 Glen property on Satu…"
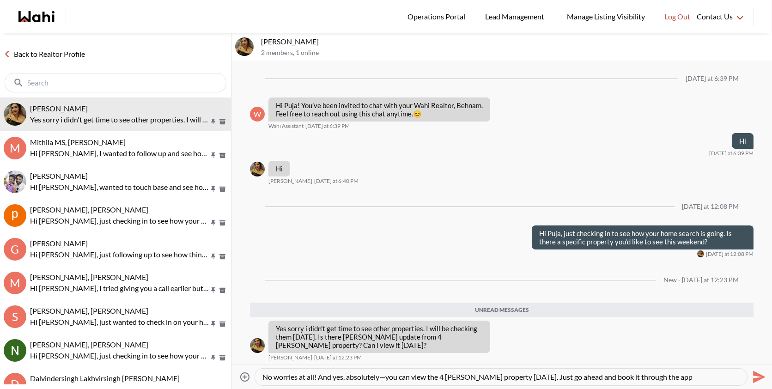
click at [387, 377] on textarea "No worries at all! And yes, absolutely—you can view the 4 Glen property on Satu…" at bounding box center [500, 376] width 477 height 9
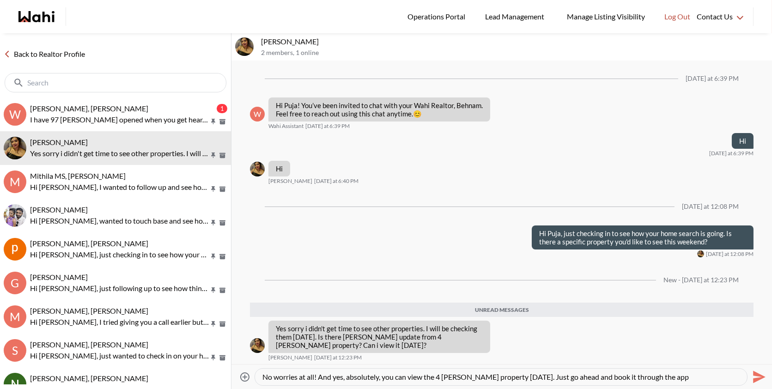
type textarea "No worries at all! And yes, absolutely, you can view the 4 Glen property on Sat…"
click at [759, 375] on icon "Send" at bounding box center [759, 377] width 12 height 12
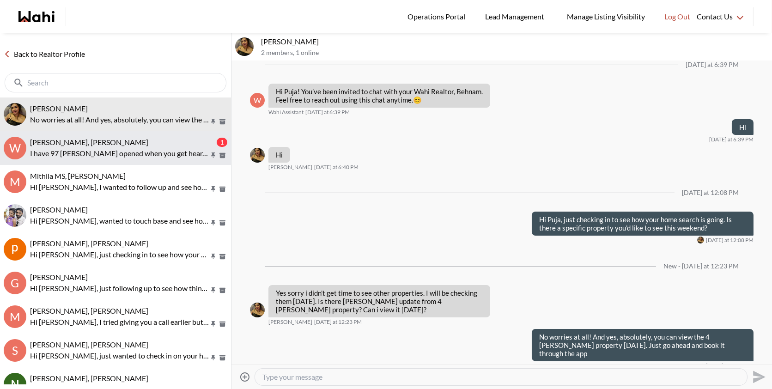
click at [164, 159] on button "W Weaam Hassan, Alicia, Behnam 1 I have 97 Rodgers opened when you get hear. I …" at bounding box center [115, 148] width 231 height 34
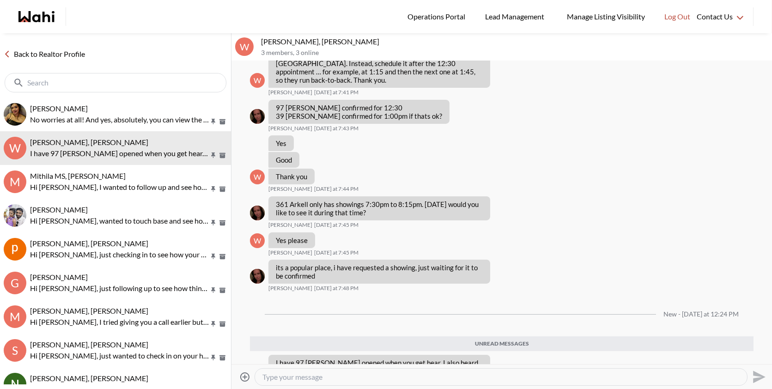
scroll to position [506, 0]
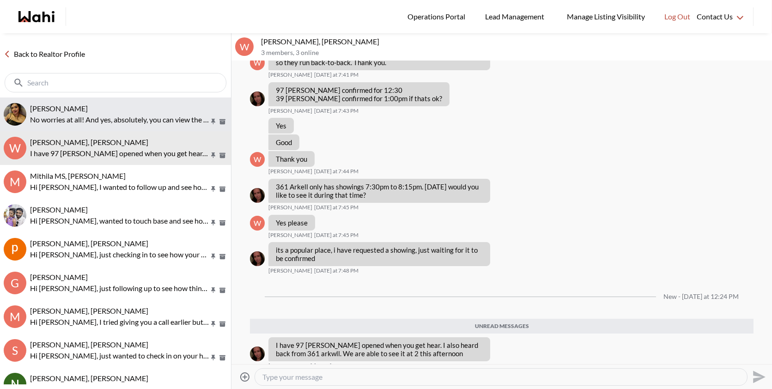
click at [122, 114] on p "No worries at all! And yes, absolutely, you can view the 4 Glen property on Sat…" at bounding box center [119, 119] width 179 height 11
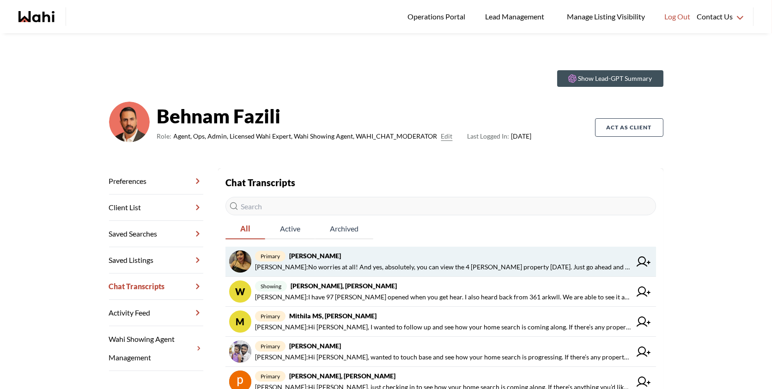
click at [421, 269] on span "Behnam Fazili : No worries at all! And yes, absolutely, you can view the 4 Glen…" at bounding box center [443, 267] width 376 height 11
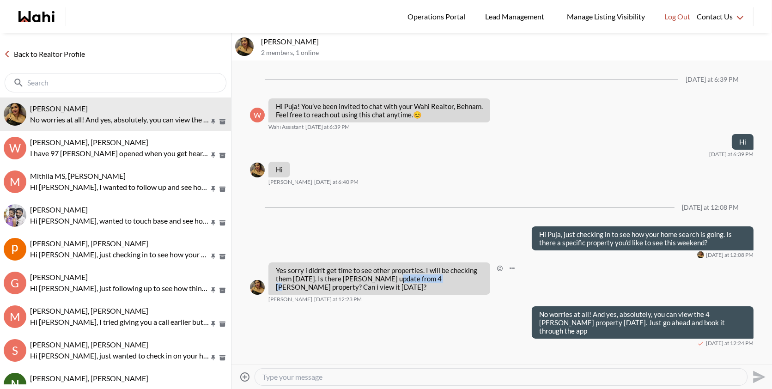
drag, startPoint x: 391, startPoint y: 278, endPoint x: 436, endPoint y: 279, distance: 45.3
click at [436, 279] on p "Yes sorry i didn't get time to see other properties. I will be checking them to…" at bounding box center [379, 278] width 207 height 25
copy p "4 glen property"
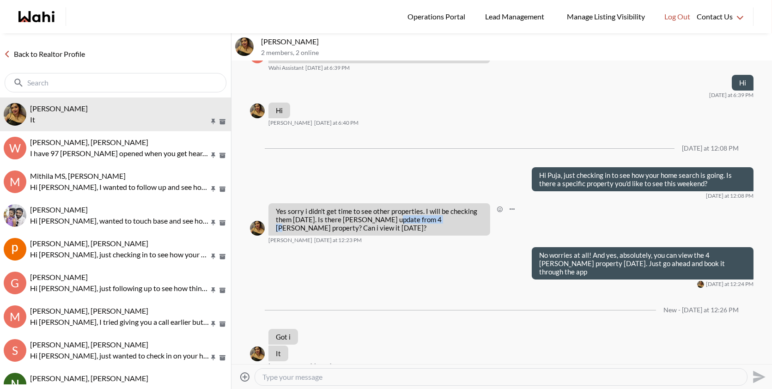
scroll to position [59, 0]
click at [311, 329] on button "Open Reaction Selector" at bounding box center [308, 335] width 12 height 12
click at [335, 304] on div "Select Reaction: Thumbs up" at bounding box center [335, 306] width 8 height 8
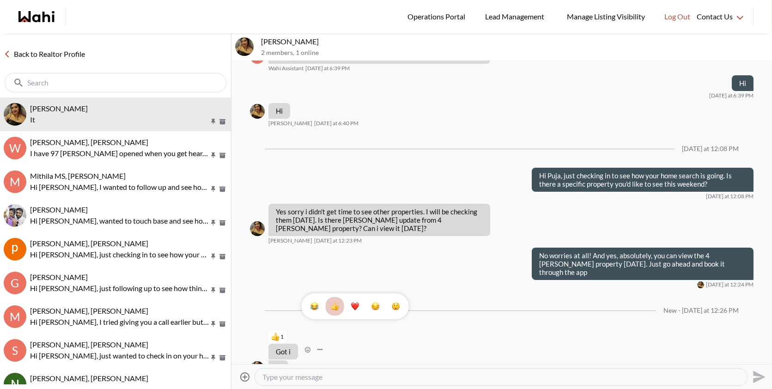
click at [257, 218] on div "1" at bounding box center [502, 212] width 541 height 303
click at [127, 128] on button "Puja Mandal, Behnam It" at bounding box center [115, 114] width 231 height 34
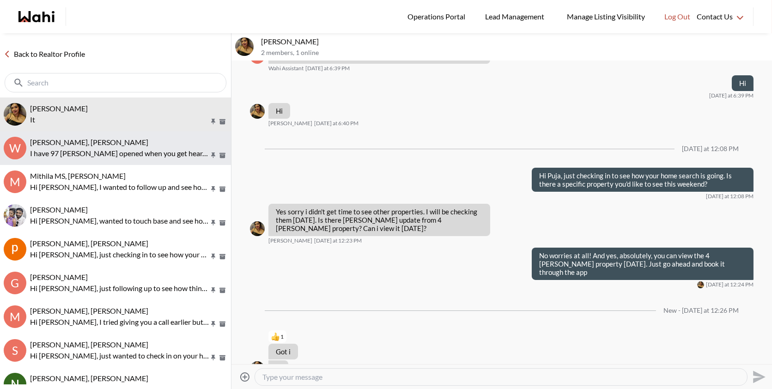
click at [118, 148] on p "I have 97 Rodgers opened when you get hear. I also heard back from 361 arkwll. …" at bounding box center [119, 153] width 179 height 11
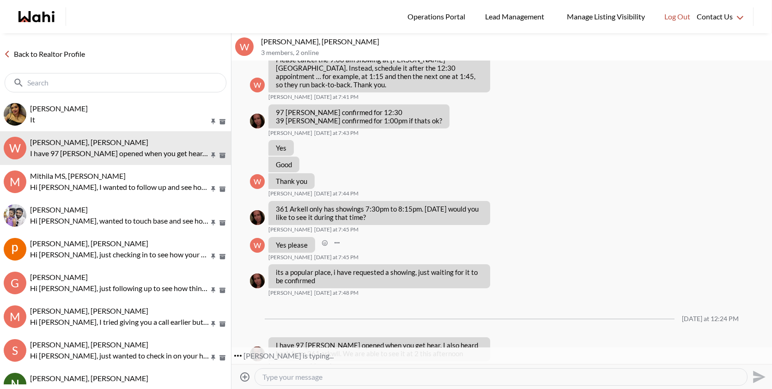
scroll to position [484, 0]
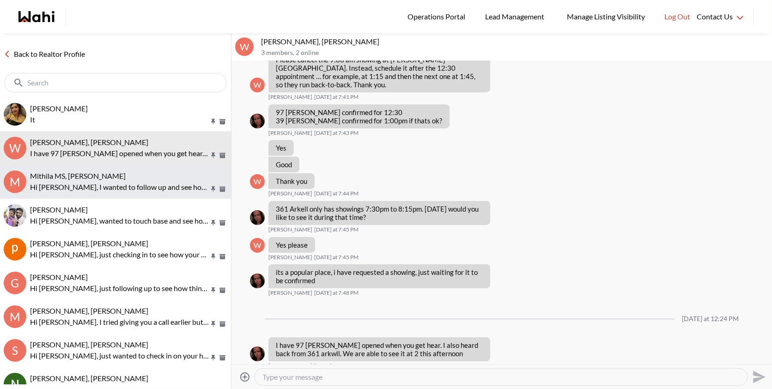
click at [137, 182] on p "Hi [PERSON_NAME], I wanted to follow up and see how your home search is coming …" at bounding box center [119, 187] width 179 height 11
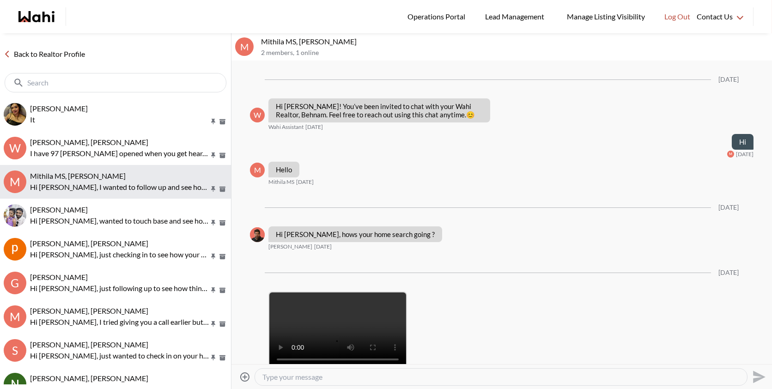
scroll to position [195, 0]
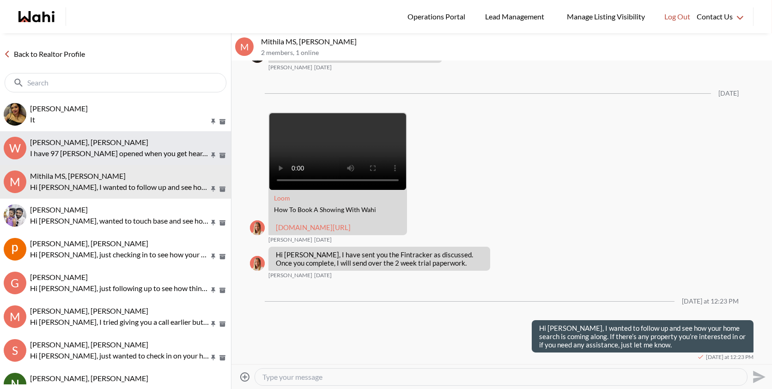
click at [129, 145] on span "[PERSON_NAME], [PERSON_NAME]" at bounding box center [89, 142] width 118 height 9
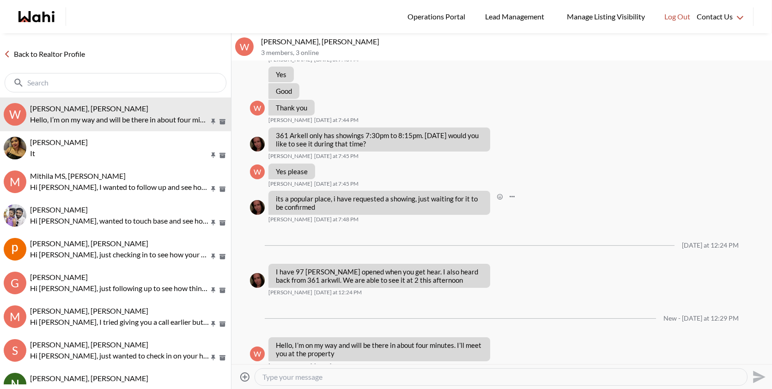
scroll to position [572, 0]
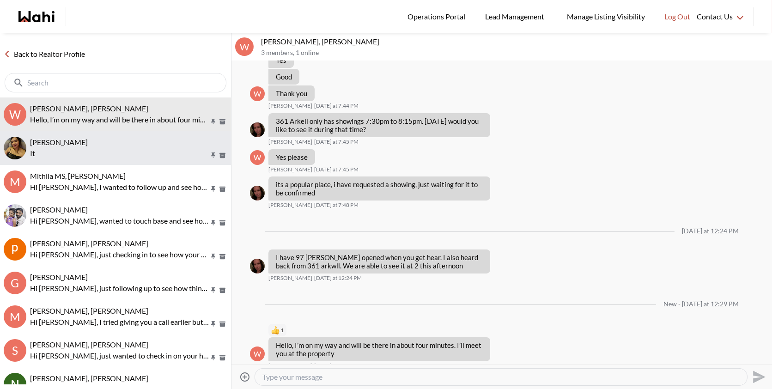
click at [145, 154] on p "It" at bounding box center [119, 153] width 179 height 11
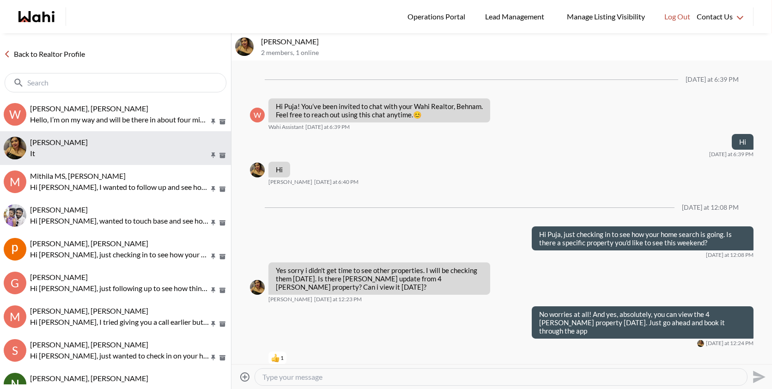
scroll to position [36, 0]
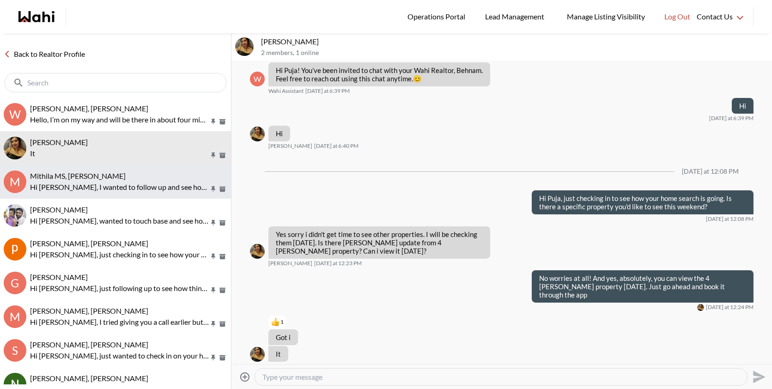
click at [146, 172] on div "Mithila MS, [PERSON_NAME]" at bounding box center [128, 175] width 197 height 9
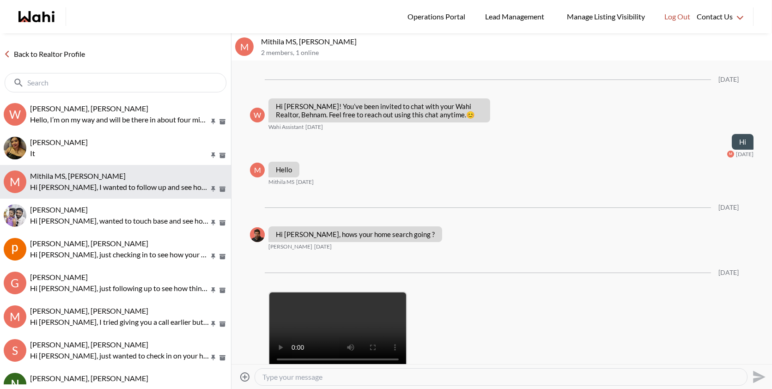
scroll to position [195, 0]
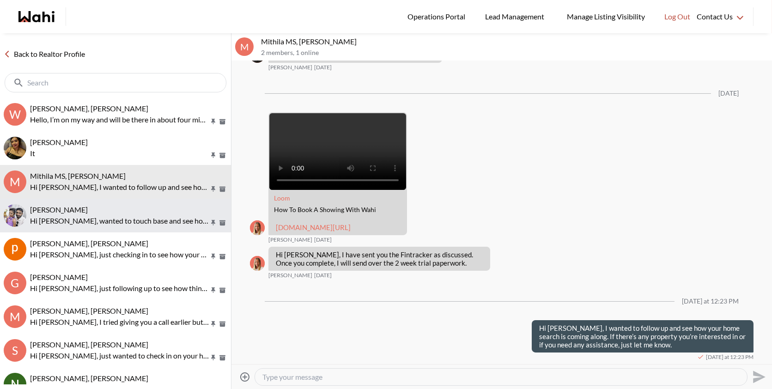
click at [88, 205] on span "[PERSON_NAME]" at bounding box center [59, 209] width 58 height 9
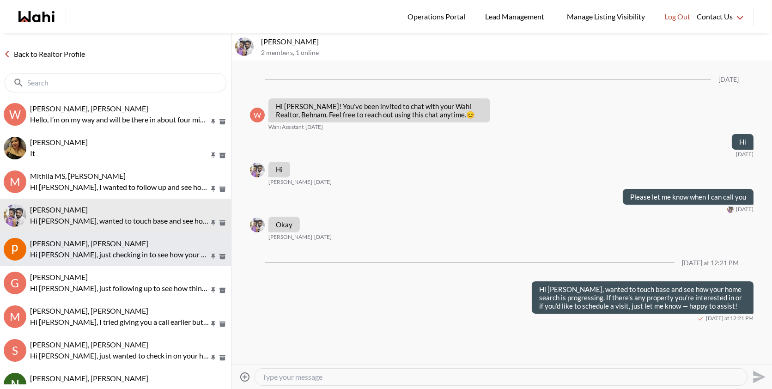
click at [123, 254] on p "Hi [PERSON_NAME], just checking in to see how your home search is coming along.…" at bounding box center [119, 254] width 179 height 11
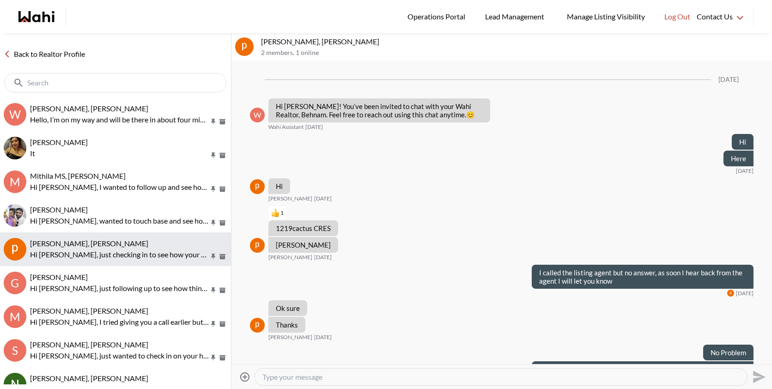
scroll to position [122, 0]
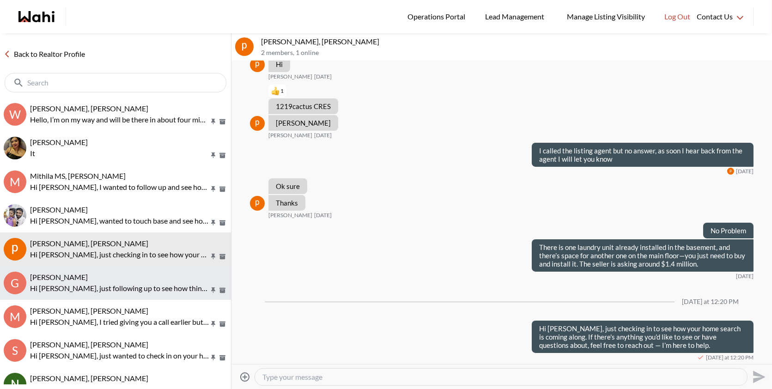
click at [111, 295] on button "G Gaurav Sachdeva, Behnam Hi Gaurav, just following up to see how things are go…" at bounding box center [115, 283] width 231 height 34
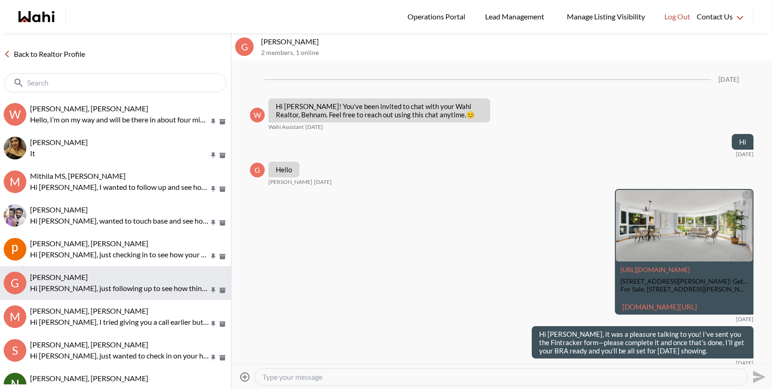
scroll to position [565, 0]
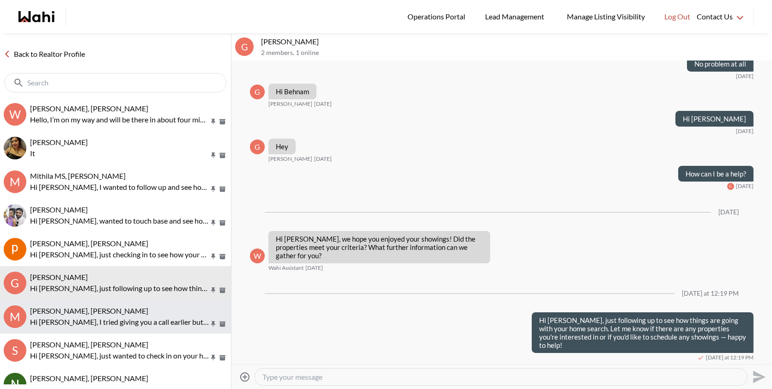
click at [106, 311] on span "[PERSON_NAME], [PERSON_NAME]" at bounding box center [89, 310] width 118 height 9
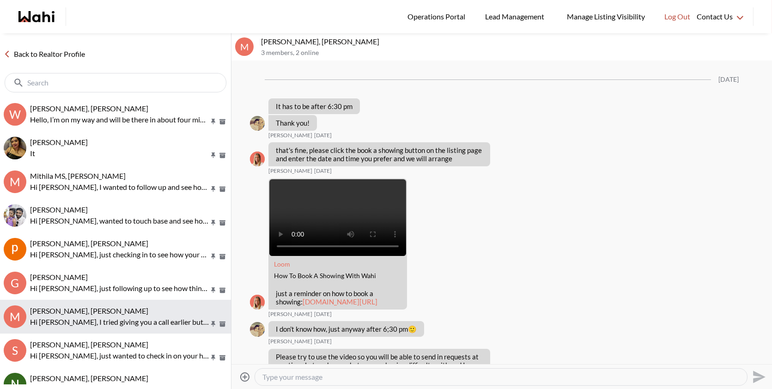
scroll to position [1519, 0]
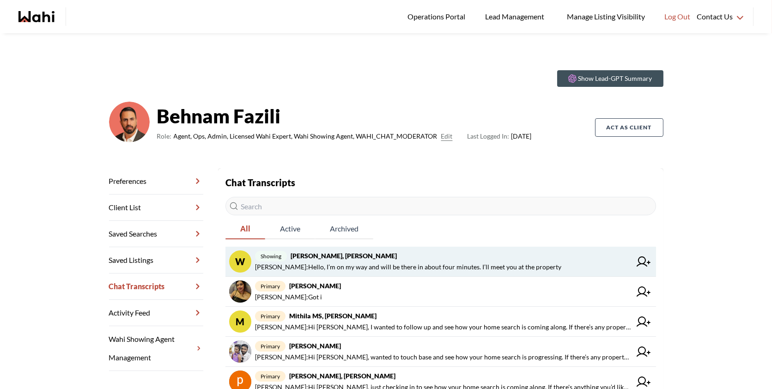
click at [359, 272] on span "[PERSON_NAME] : Hello, I’m on my way and will be there in about four minutes. I…" at bounding box center [408, 267] width 306 height 11
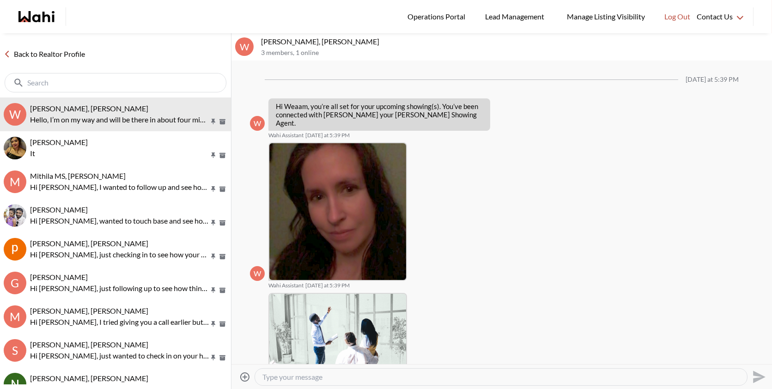
scroll to position [534, 0]
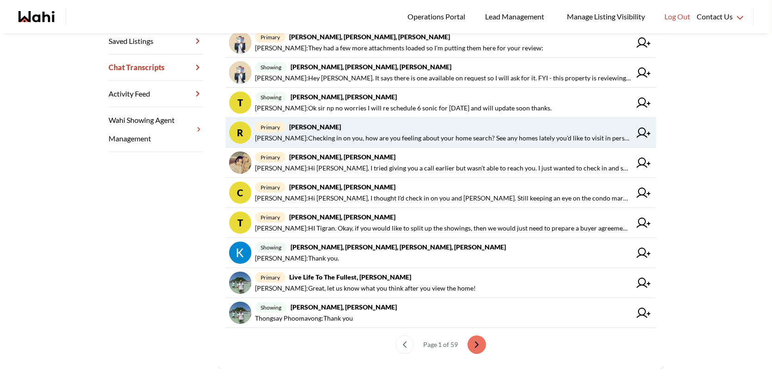
scroll to position [221, 0]
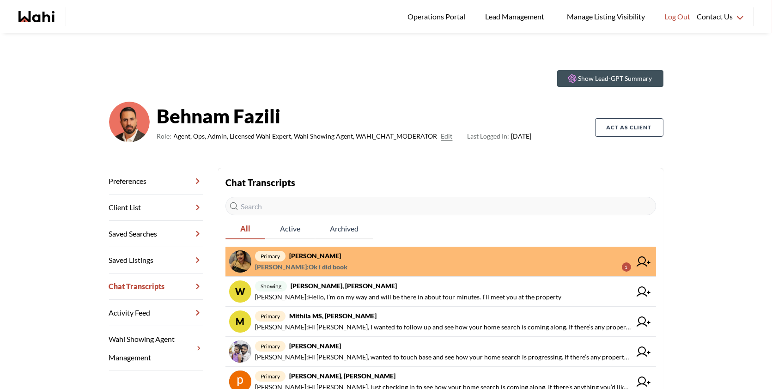
scroll to position [13, 0]
click at [355, 257] on span "primary Puja [PERSON_NAME]" at bounding box center [443, 255] width 376 height 11
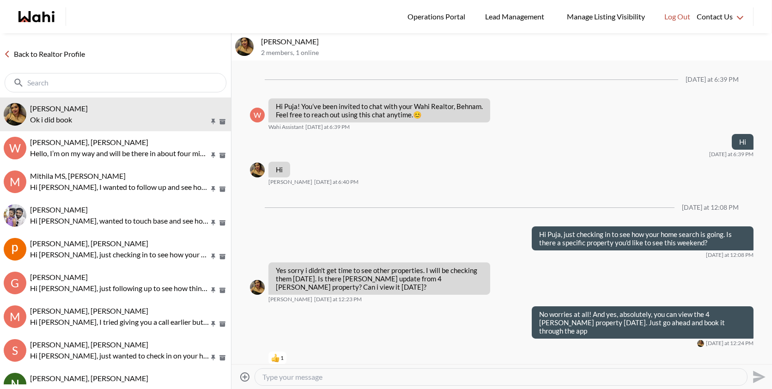
scroll to position [123, 0]
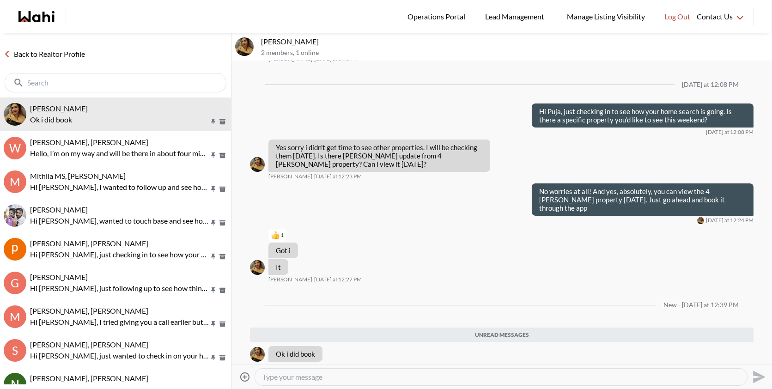
click at [316, 380] on textarea "Type your message" at bounding box center [500, 376] width 477 height 9
type textarea "Perfect we are working on it and will confirm it with you shortly!"
click at [756, 374] on icon "Send" at bounding box center [759, 377] width 12 height 12
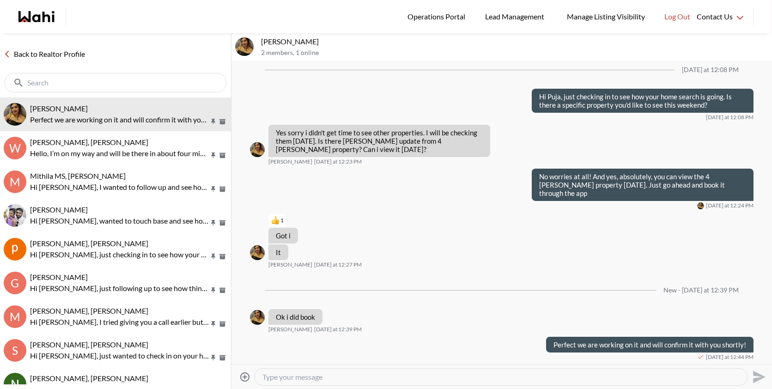
scroll to position [128, 0]
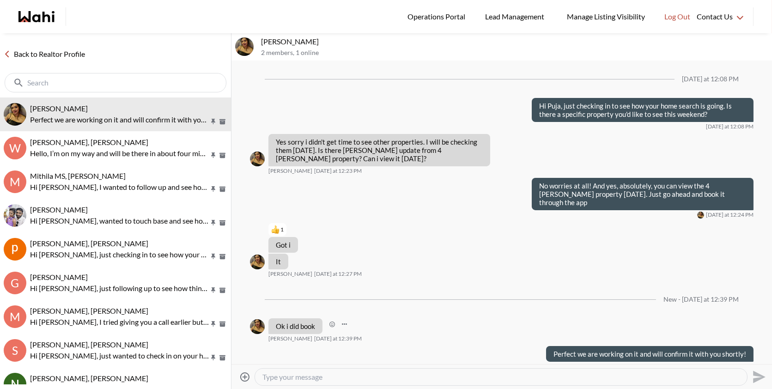
click at [256, 319] on img at bounding box center [257, 326] width 15 height 15
click at [253, 46] on img at bounding box center [244, 46] width 18 height 18
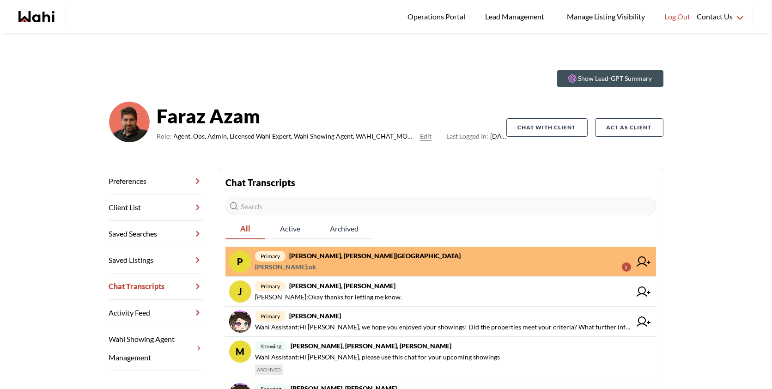
click at [454, 258] on span "primary [PERSON_NAME], [PERSON_NAME][GEOGRAPHIC_DATA]" at bounding box center [443, 255] width 376 height 11
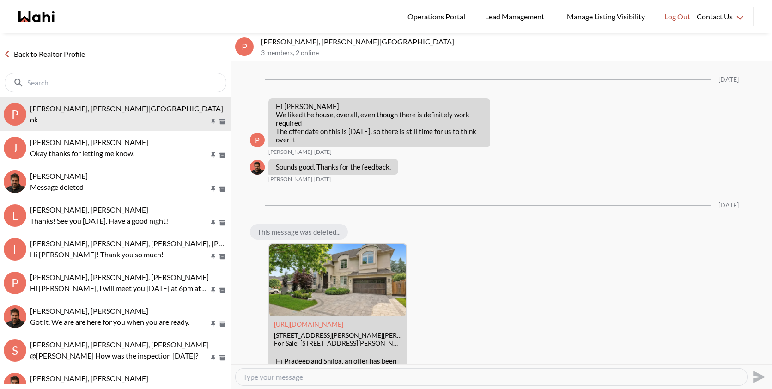
scroll to position [1081, 0]
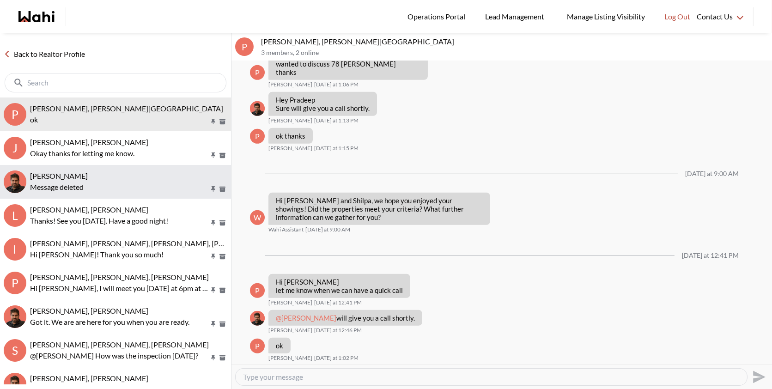
click at [131, 179] on div "[PERSON_NAME]" at bounding box center [128, 175] width 197 height 9
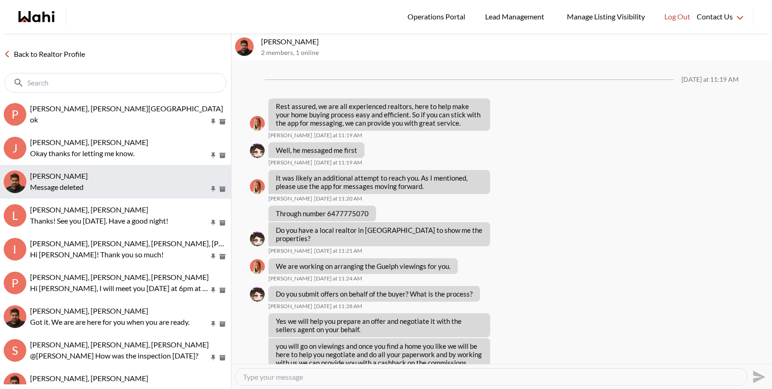
scroll to position [1066, 0]
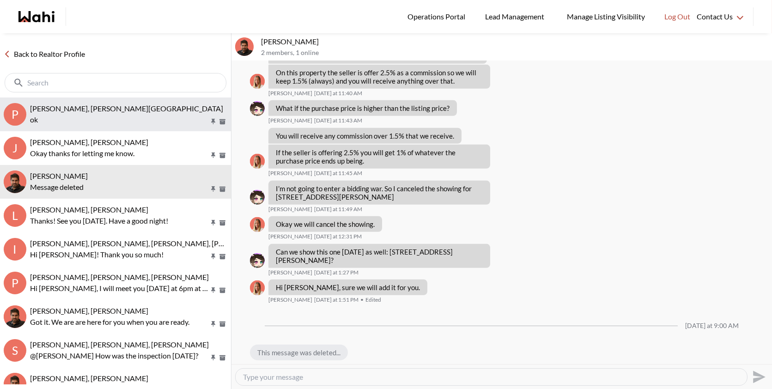
click at [155, 128] on button "P [PERSON_NAME], [PERSON_NAME] ok" at bounding box center [115, 114] width 231 height 34
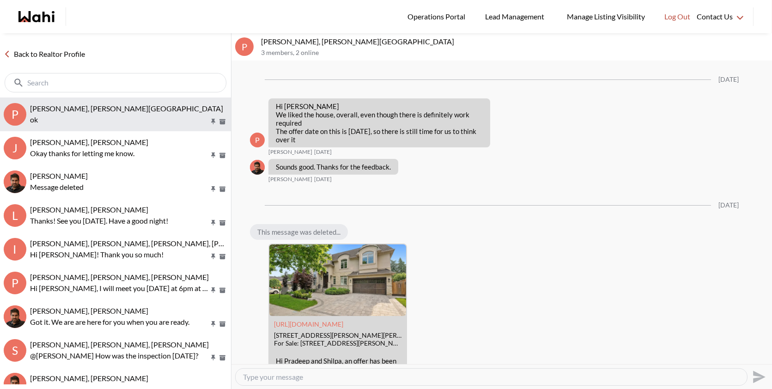
scroll to position [1081, 0]
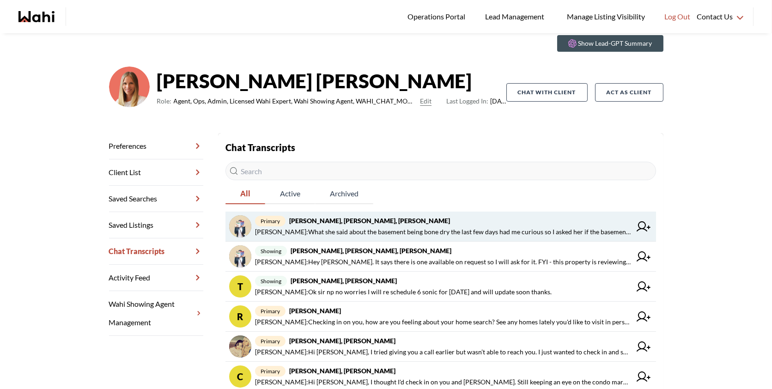
scroll to position [51, 0]
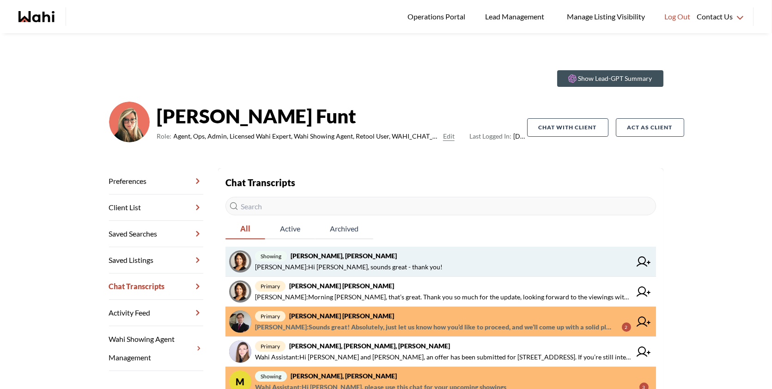
click at [369, 252] on strong "[PERSON_NAME], [PERSON_NAME]" at bounding box center [344, 256] width 106 height 8
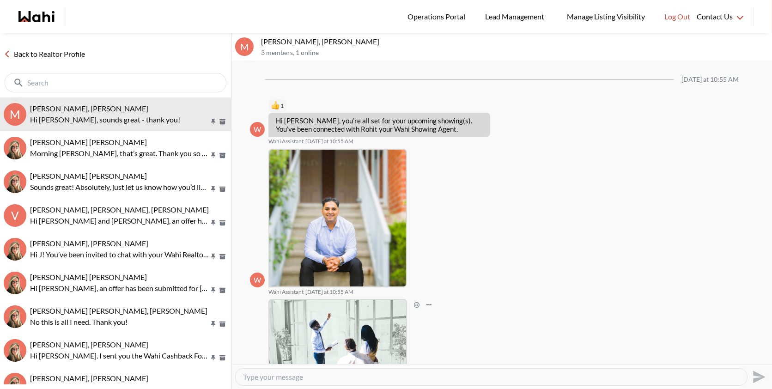
scroll to position [185, 0]
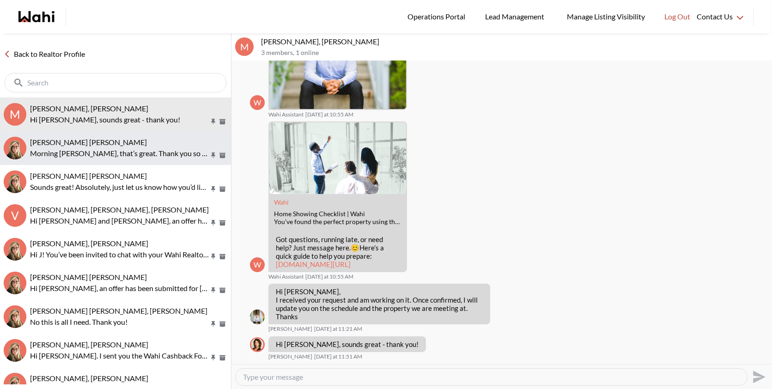
click at [126, 142] on div "Meghan DuCille, Barbara" at bounding box center [128, 142] width 197 height 9
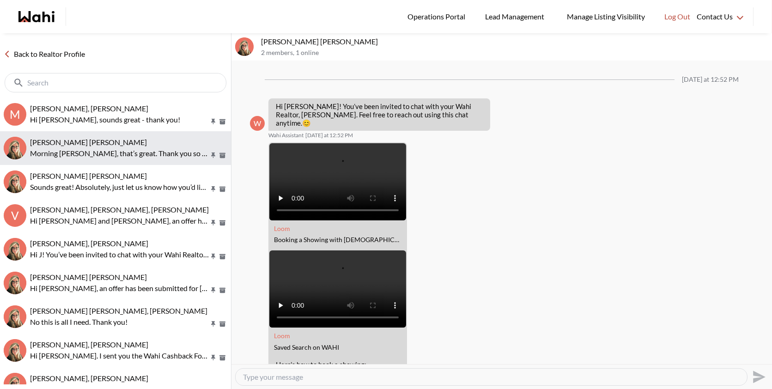
scroll to position [474, 0]
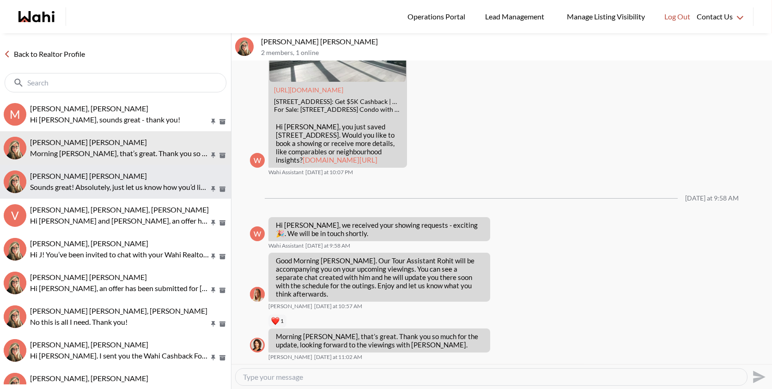
click at [110, 184] on p "Sounds great! Absolutely, just let us know how you’d like to proceed, and we’ll…" at bounding box center [119, 187] width 179 height 11
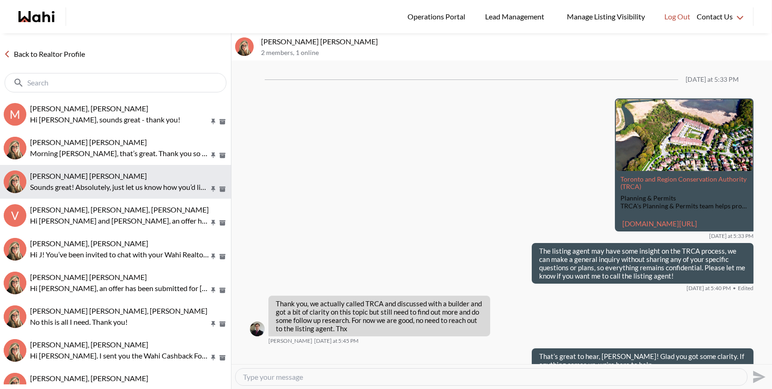
scroll to position [1025, 0]
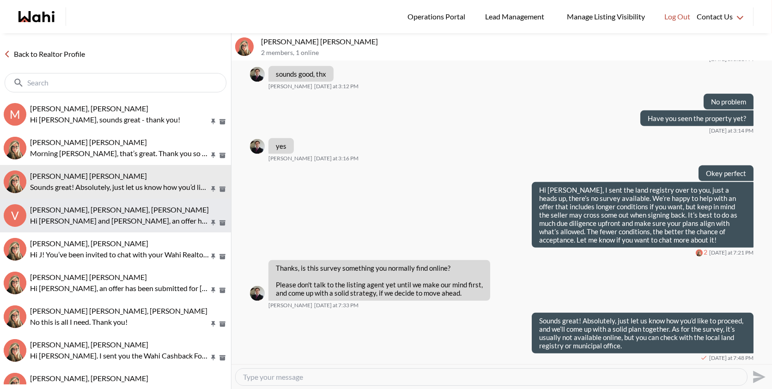
click at [96, 223] on p "Hi [PERSON_NAME] and [PERSON_NAME], an offer has been submitted for [STREET_ADD…" at bounding box center [119, 220] width 179 height 11
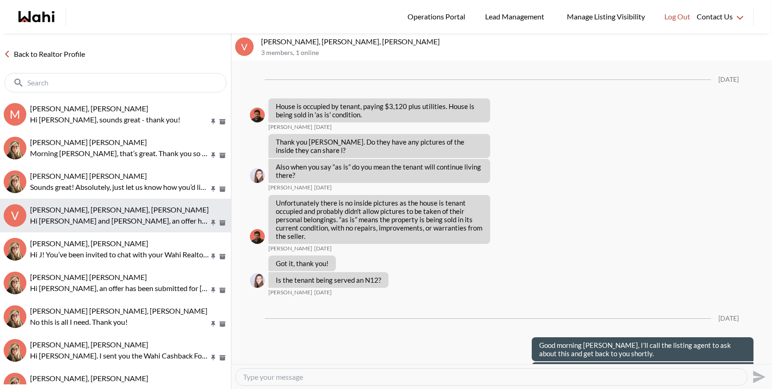
scroll to position [1481, 0]
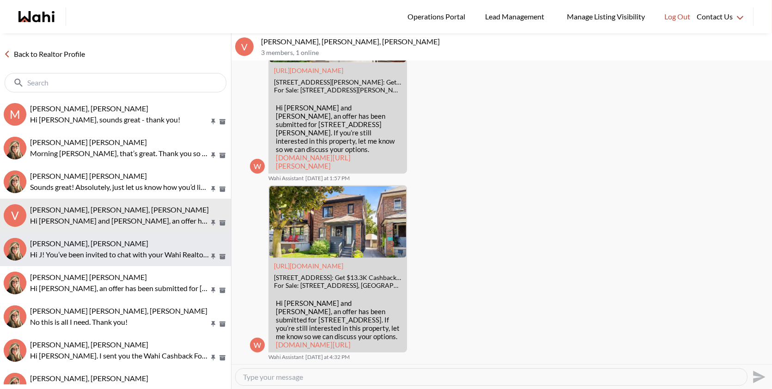
click at [128, 260] on p "Hi J! You’ve been invited to chat with your Wahi Realtor, [PERSON_NAME]. Feel f…" at bounding box center [119, 254] width 179 height 11
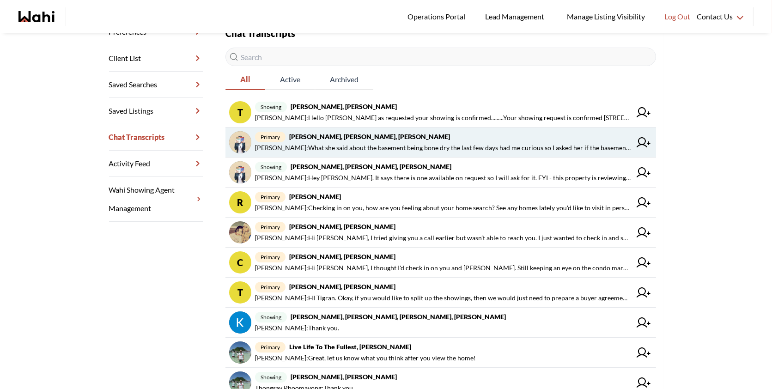
scroll to position [226, 0]
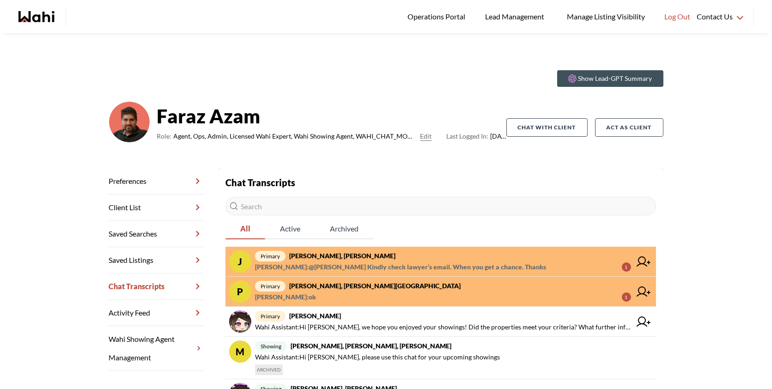
click at [436, 257] on span "primary [PERSON_NAME], [PERSON_NAME]" at bounding box center [443, 255] width 376 height 11
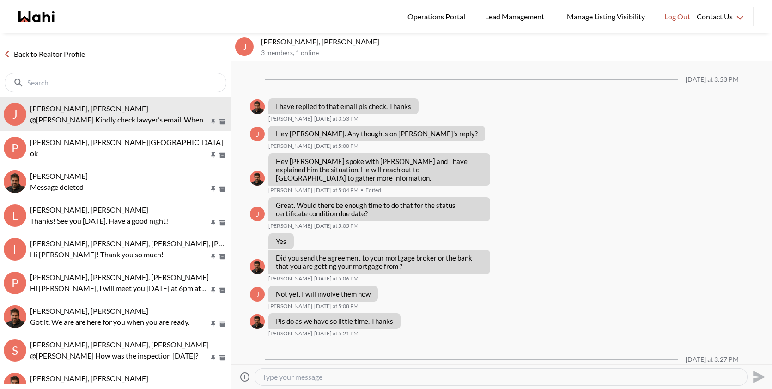
scroll to position [634, 0]
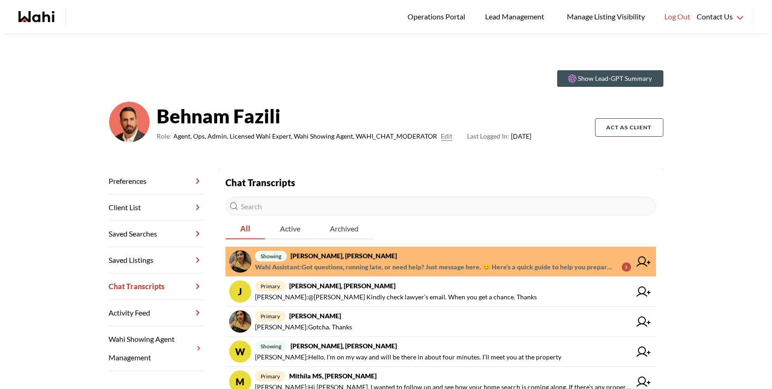
click at [439, 258] on span "showing [PERSON_NAME], [PERSON_NAME]" at bounding box center [443, 255] width 376 height 11
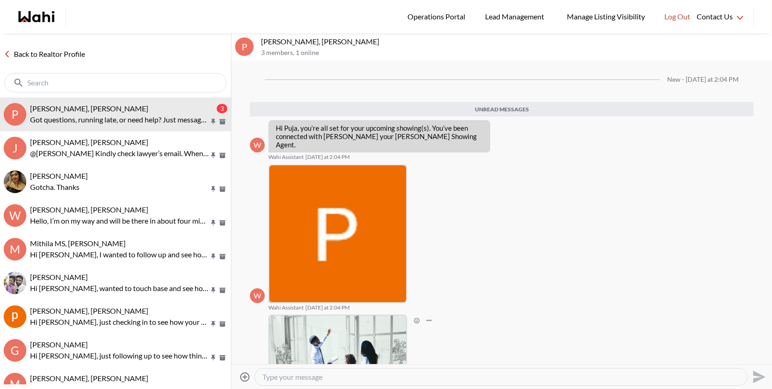
scroll to position [112, 0]
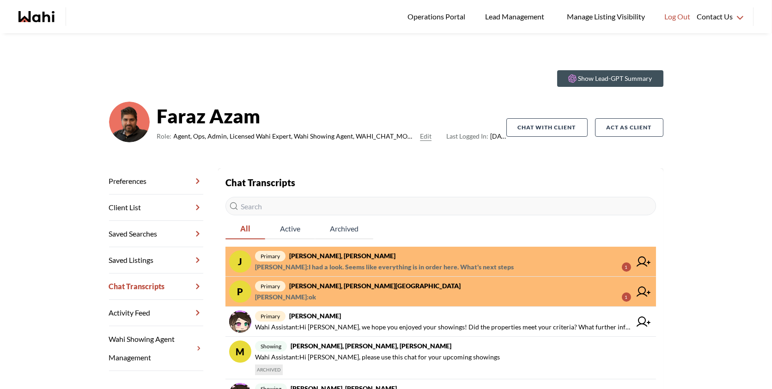
click at [422, 251] on span "primary [PERSON_NAME], [PERSON_NAME]" at bounding box center [443, 255] width 376 height 11
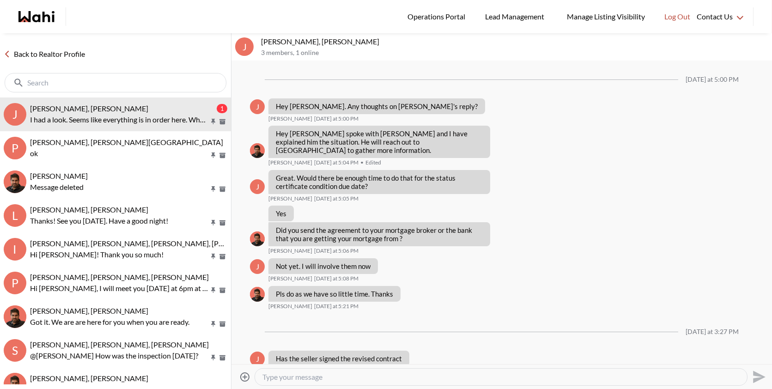
scroll to position [634, 0]
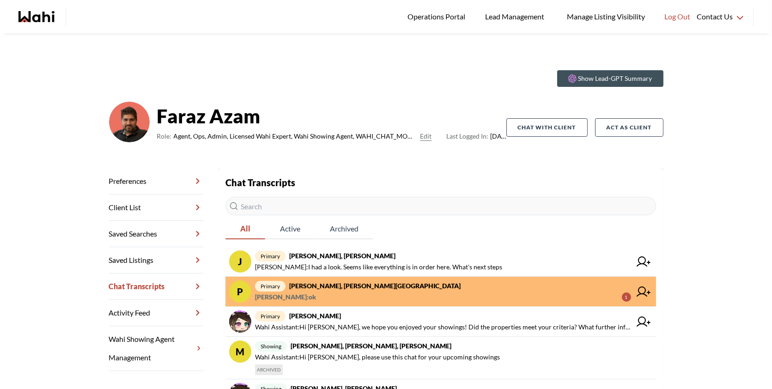
click at [485, 289] on span "primary Pradeep Pradhan, Shilpa Pradhan, Faraz" at bounding box center [443, 285] width 376 height 11
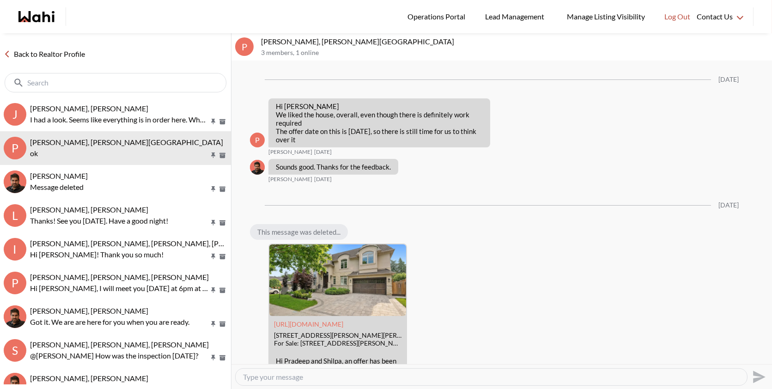
scroll to position [1081, 0]
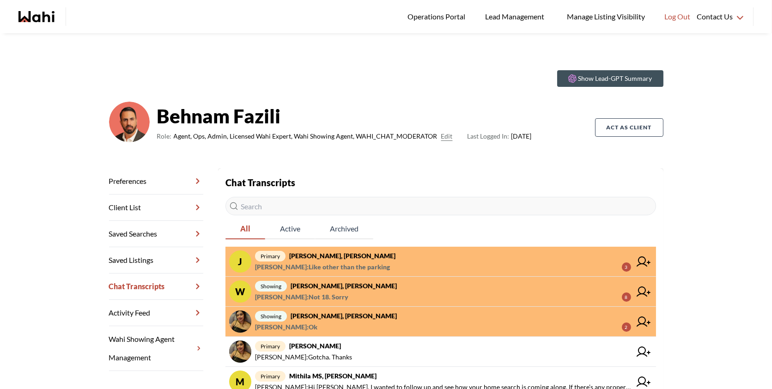
click at [431, 256] on span "primary Josh Hortaleza, Faraz, Behnam" at bounding box center [443, 255] width 376 height 11
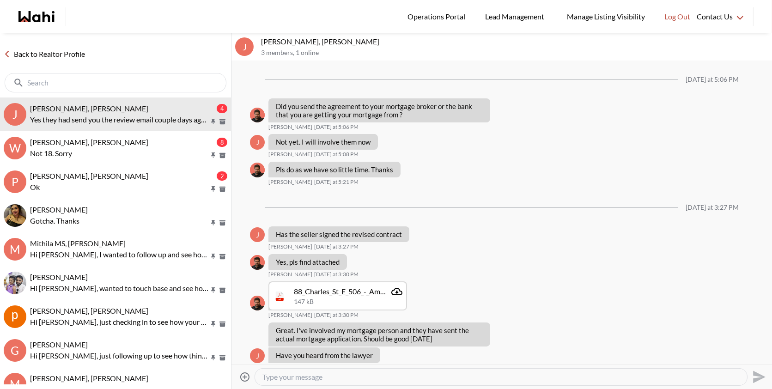
scroll to position [617, 0]
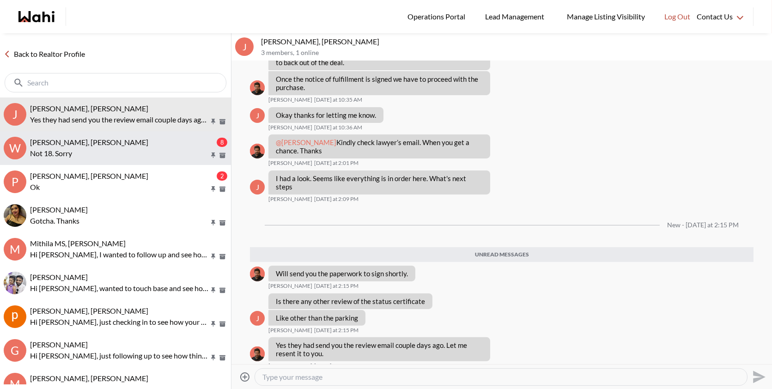
click at [158, 148] on p "Not 18. Sorry" at bounding box center [119, 153] width 179 height 11
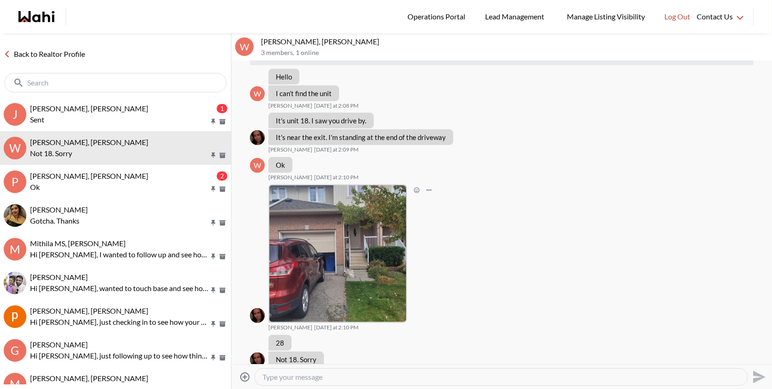
scroll to position [904, 0]
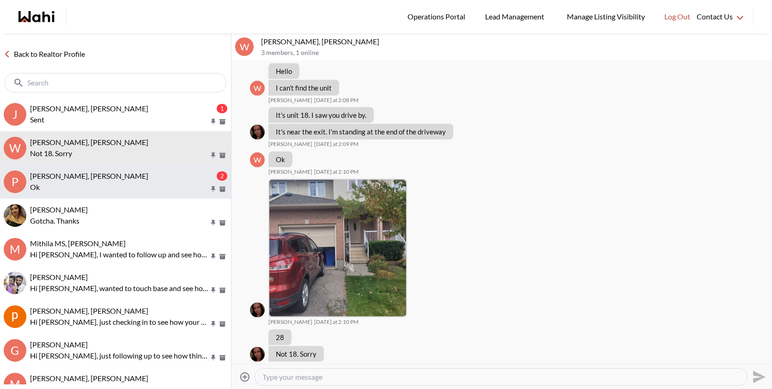
click at [145, 177] on div "Puja Mandal, Paul, Behnam" at bounding box center [122, 175] width 185 height 9
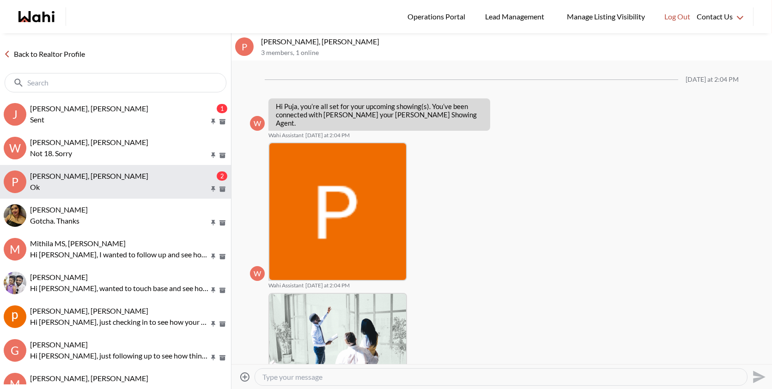
scroll to position [296, 0]
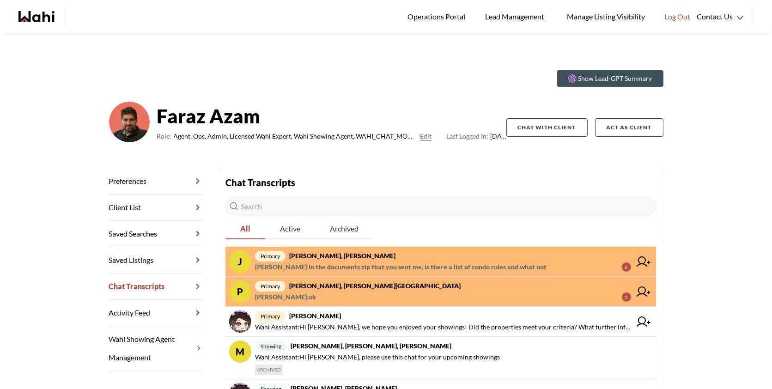
click at [473, 262] on span "[PERSON_NAME] : In the documents zip that you sent me, is there a list of condo…" at bounding box center [401, 267] width 292 height 11
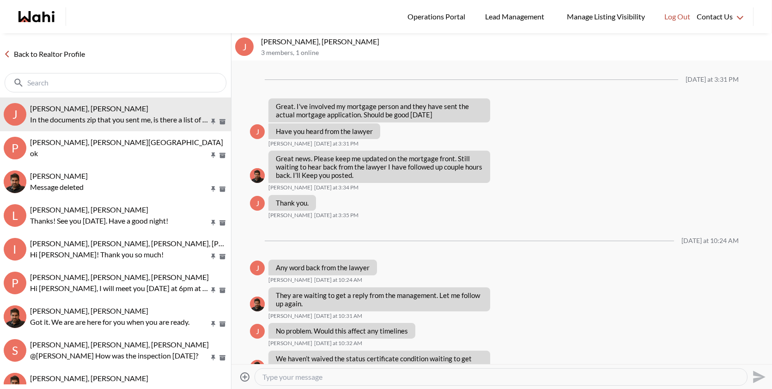
scroll to position [553, 0]
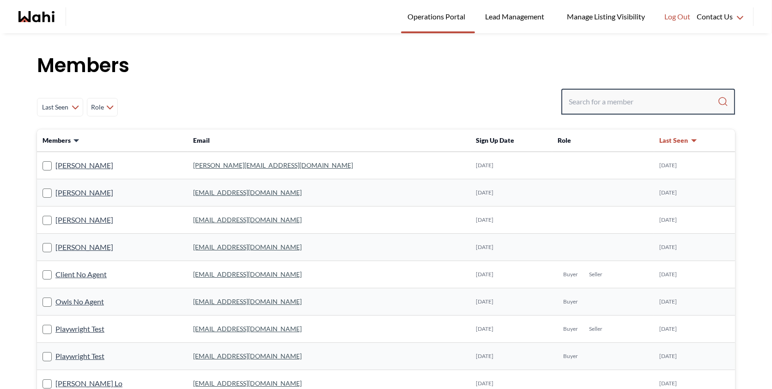
click at [606, 105] on input "Search input" at bounding box center [643, 101] width 149 height 17
paste input "Carlos Sierra"
type input "Carlos Sierra"
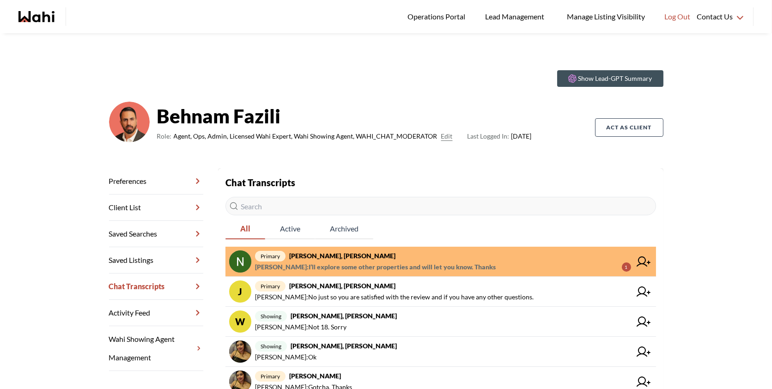
click at [454, 256] on span "primary [PERSON_NAME], [PERSON_NAME]" at bounding box center [443, 255] width 376 height 11
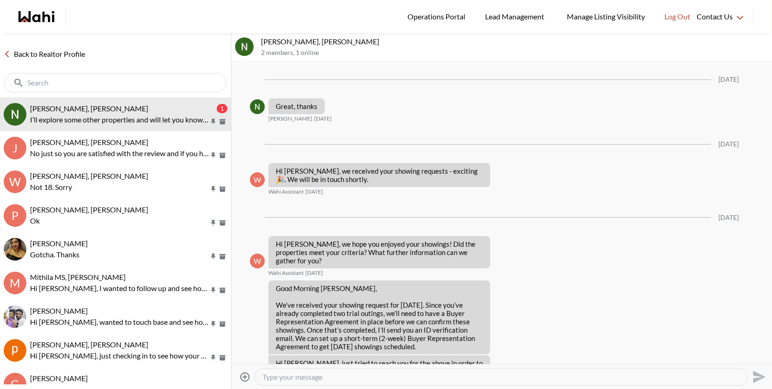
scroll to position [1443, 0]
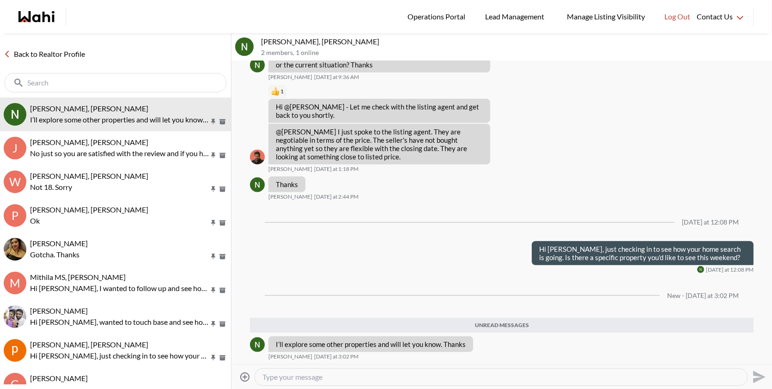
click at [317, 374] on textarea "Type your message" at bounding box center [500, 376] width 477 height 9
type textarea "Sounds perfect let me know if you have any questions"
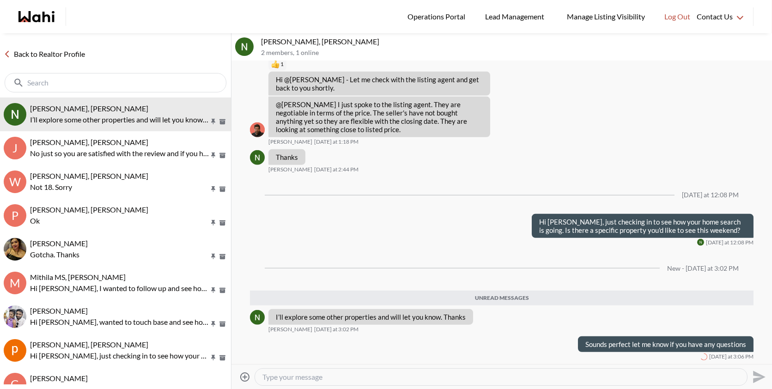
scroll to position [1448, 0]
